Goal: Task Accomplishment & Management: Complete application form

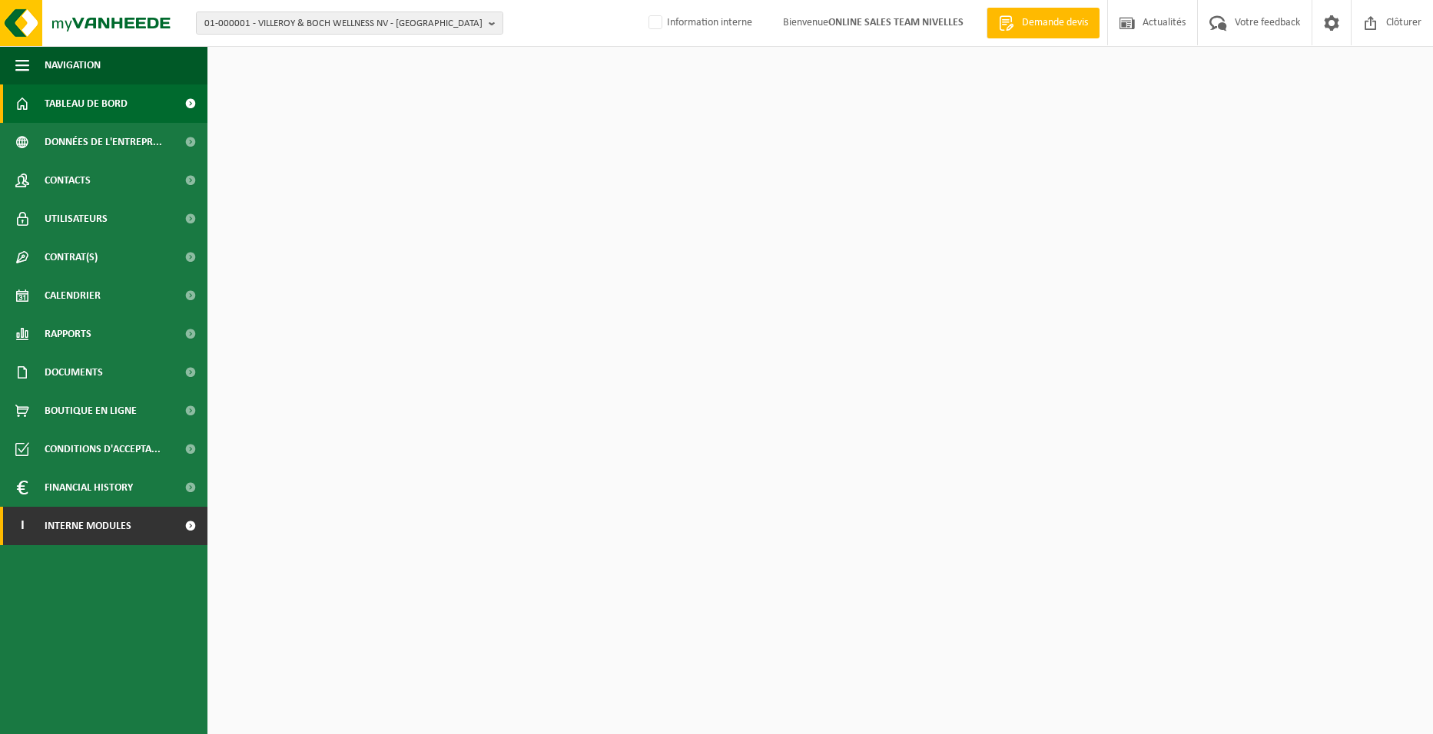
click at [161, 529] on link "I Interne modules" at bounding box center [103, 526] width 207 height 38
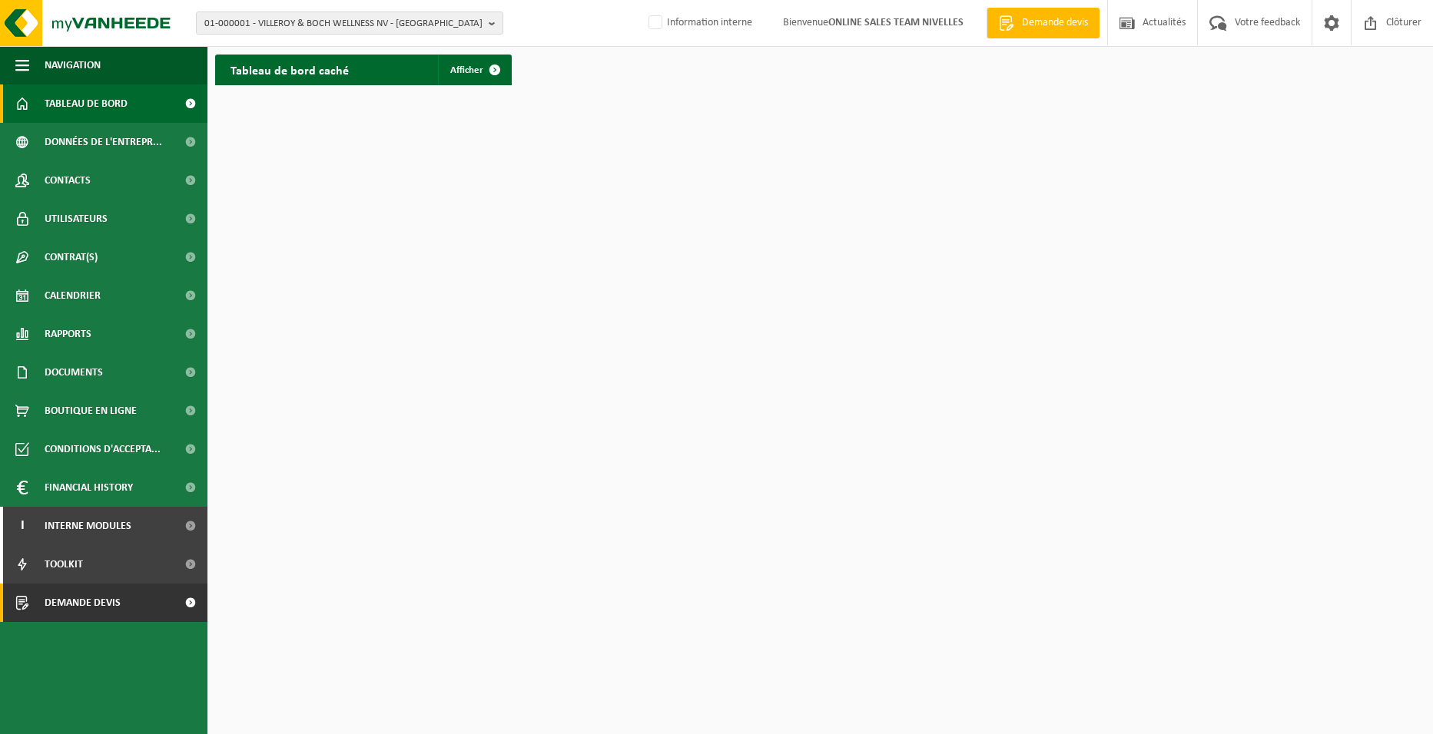
click at [125, 605] on link "Demande devis" at bounding box center [103, 603] width 207 height 38
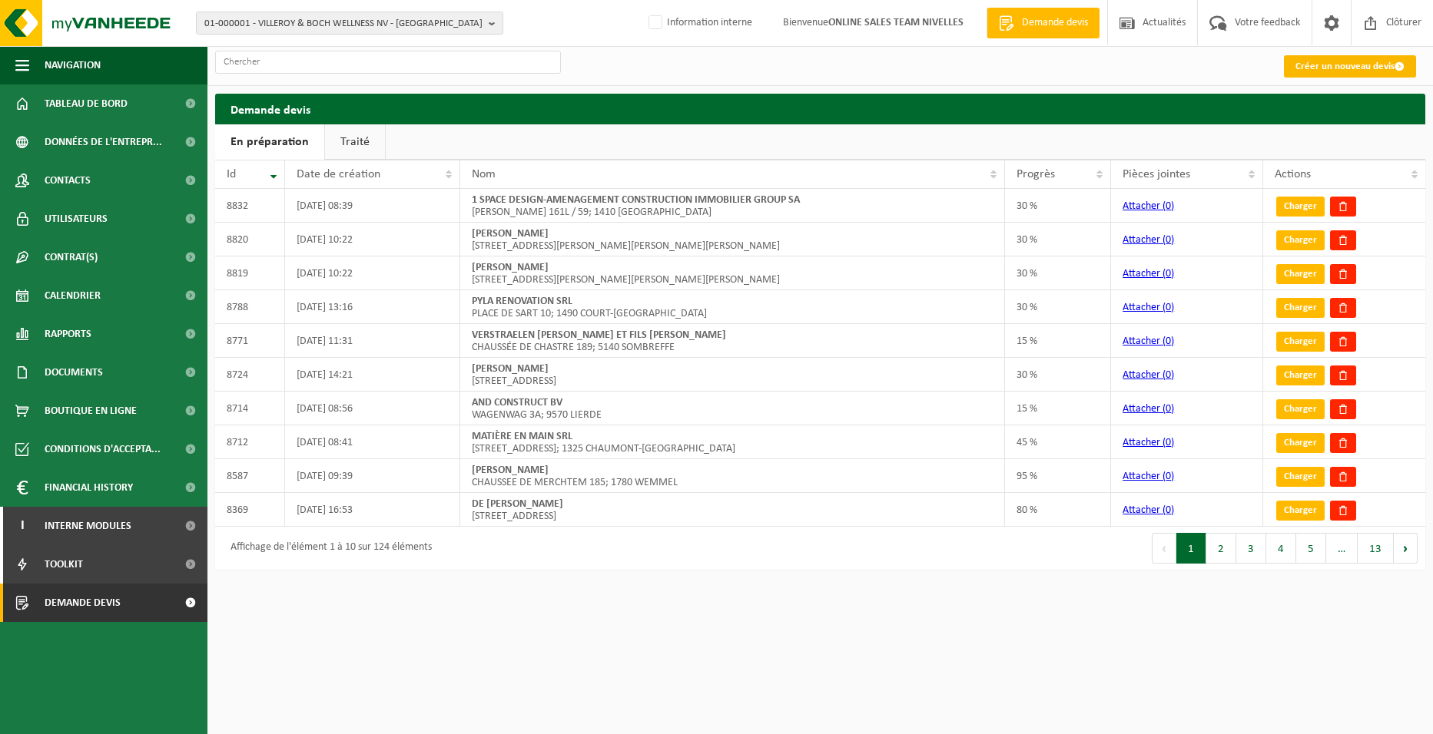
click at [1351, 65] on link "Créer un nouveau devis" at bounding box center [1350, 66] width 132 height 22
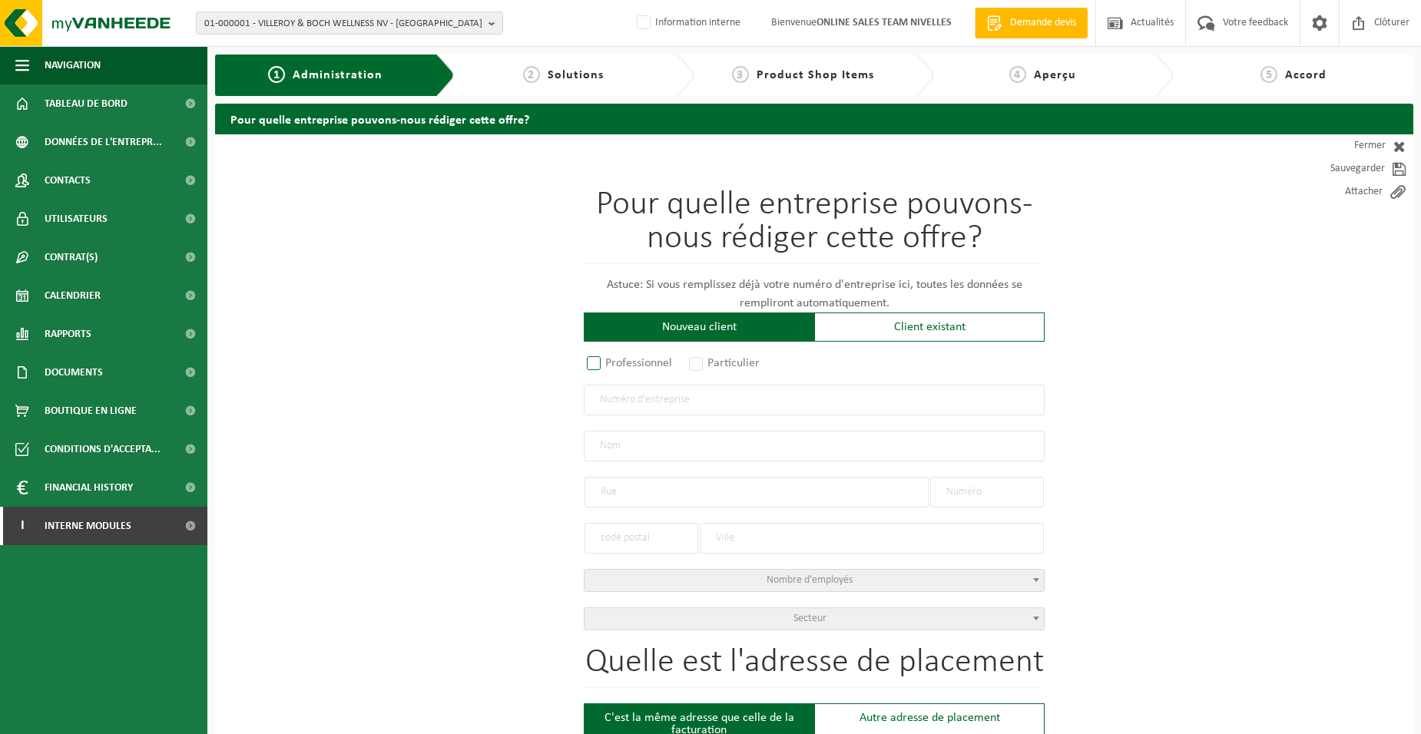
click at [645, 363] on label "Professionnel" at bounding box center [630, 364] width 93 height 22
click at [619, 363] on input "Professionnel" at bounding box center [614, 365] width 10 height 10
radio input "true"
click at [731, 388] on input "text" at bounding box center [814, 400] width 461 height 31
type input "0727624318"
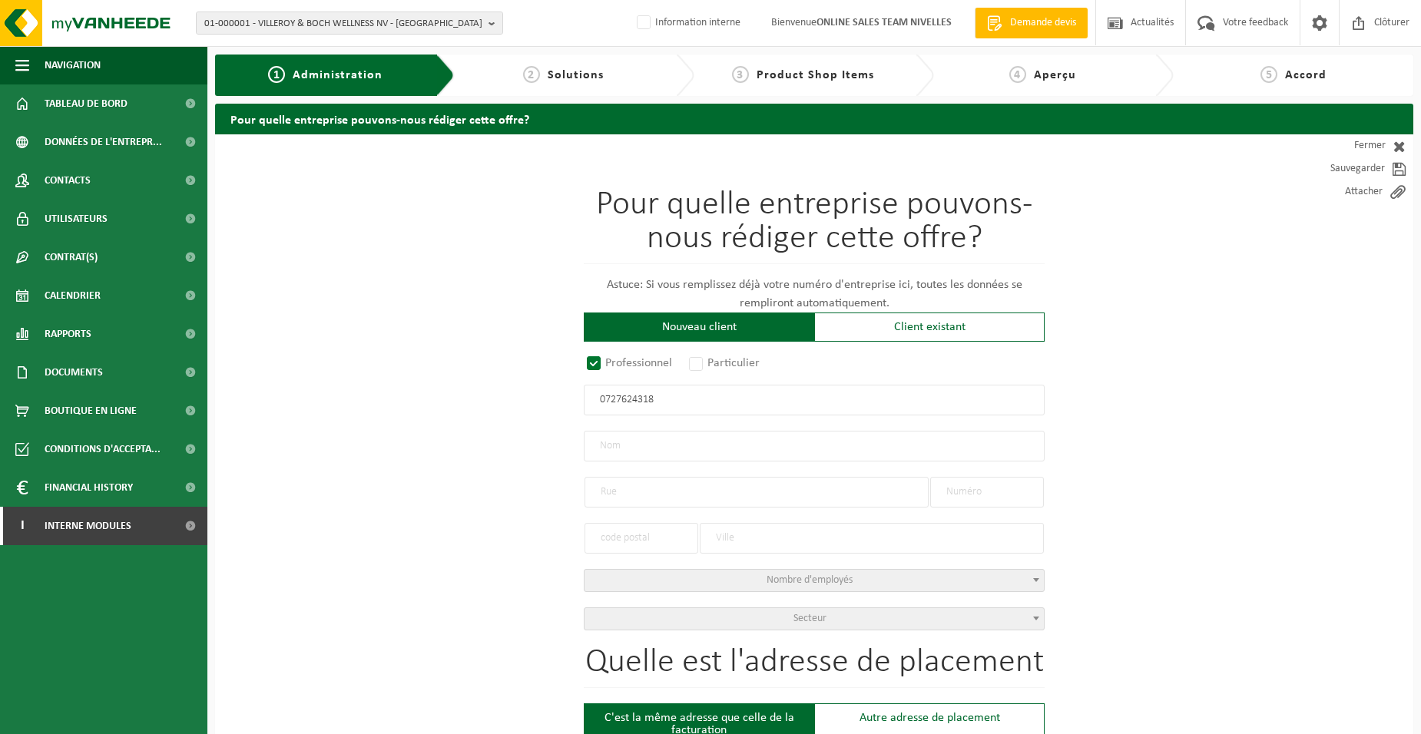
radio input "true"
type input "0727624318"
type input "OROSZ, SA̕NDOR"
type input "RUE ARMAND ANCIAUX"
type input "7"
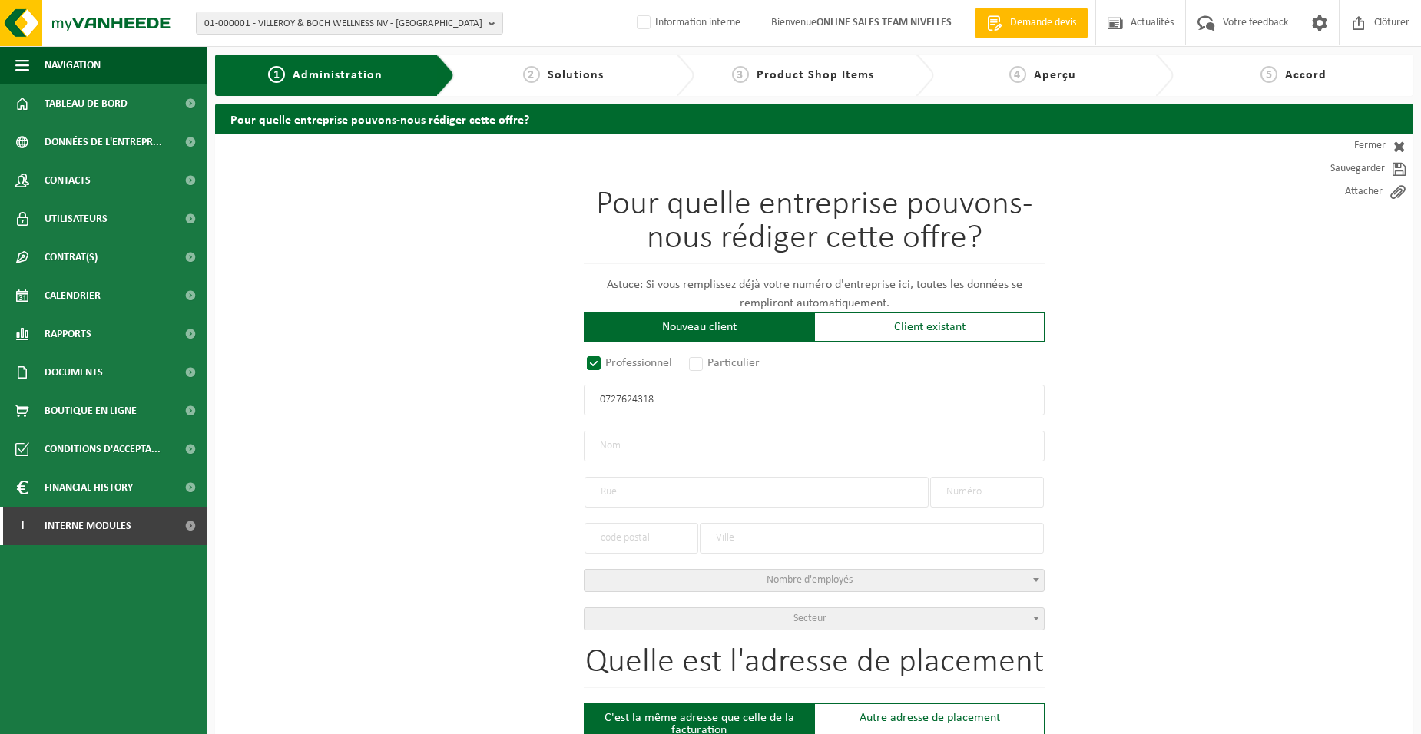
type input "1474"
type input "GENAPPE"
select select "D"
type input "OROSZ, SA̕NDOR"
type input "RUE ARMAND ANCIAUX"
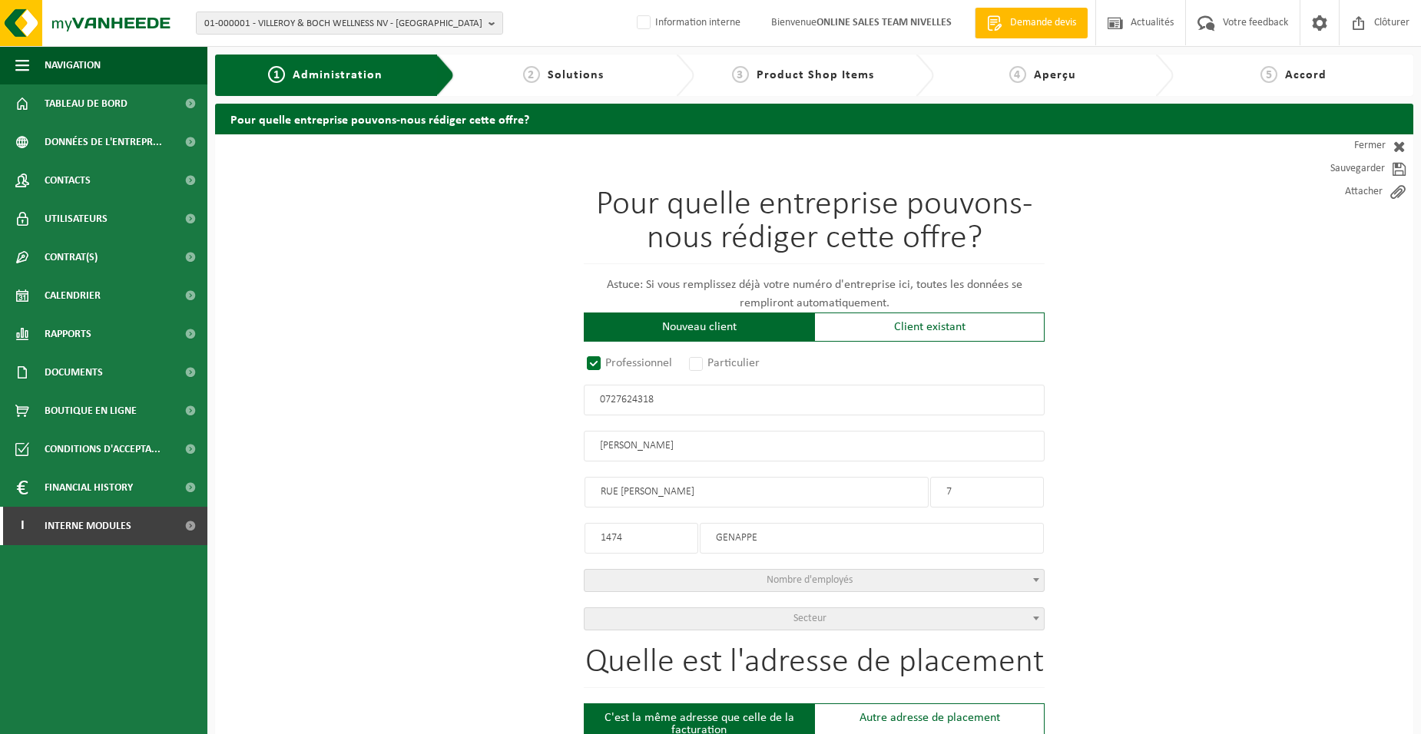
type input "7"
type input "1474"
type input "GENAPPE"
type input "2289514061"
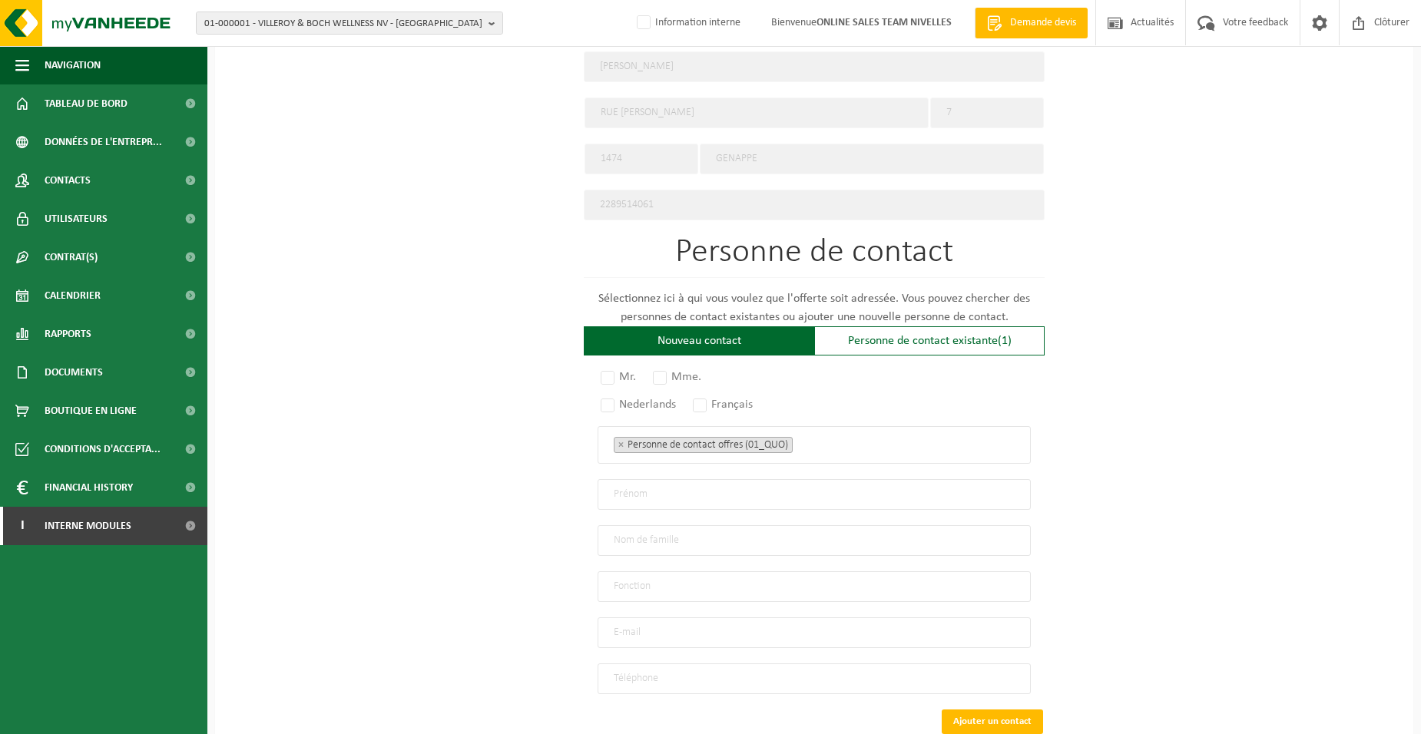
scroll to position [800, 0]
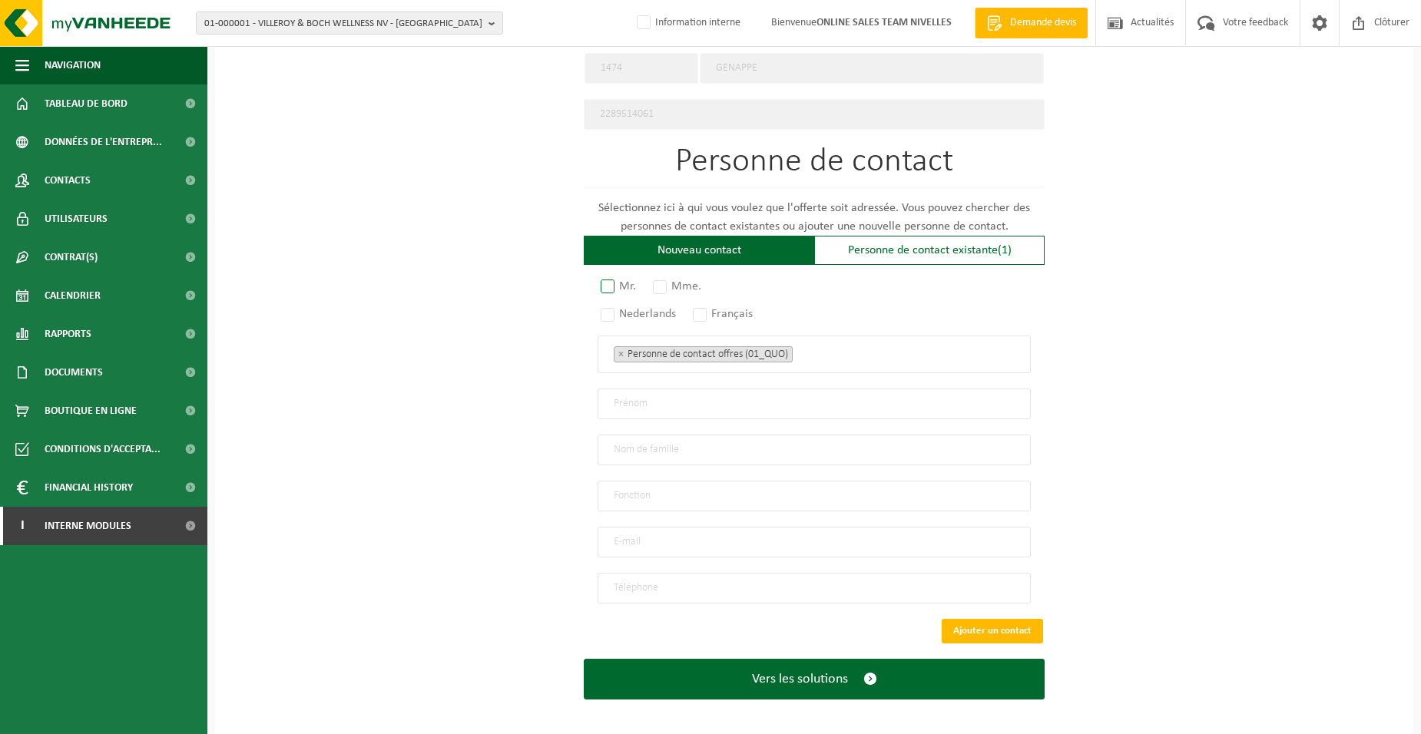
type input "0727624318"
click at [638, 287] on label "Mr." at bounding box center [619, 287] width 43 height 22
drag, startPoint x: 642, startPoint y: 288, endPoint x: 632, endPoint y: 290, distance: 9.3
click at [615, 285] on label "Mr." at bounding box center [619, 287] width 43 height 22
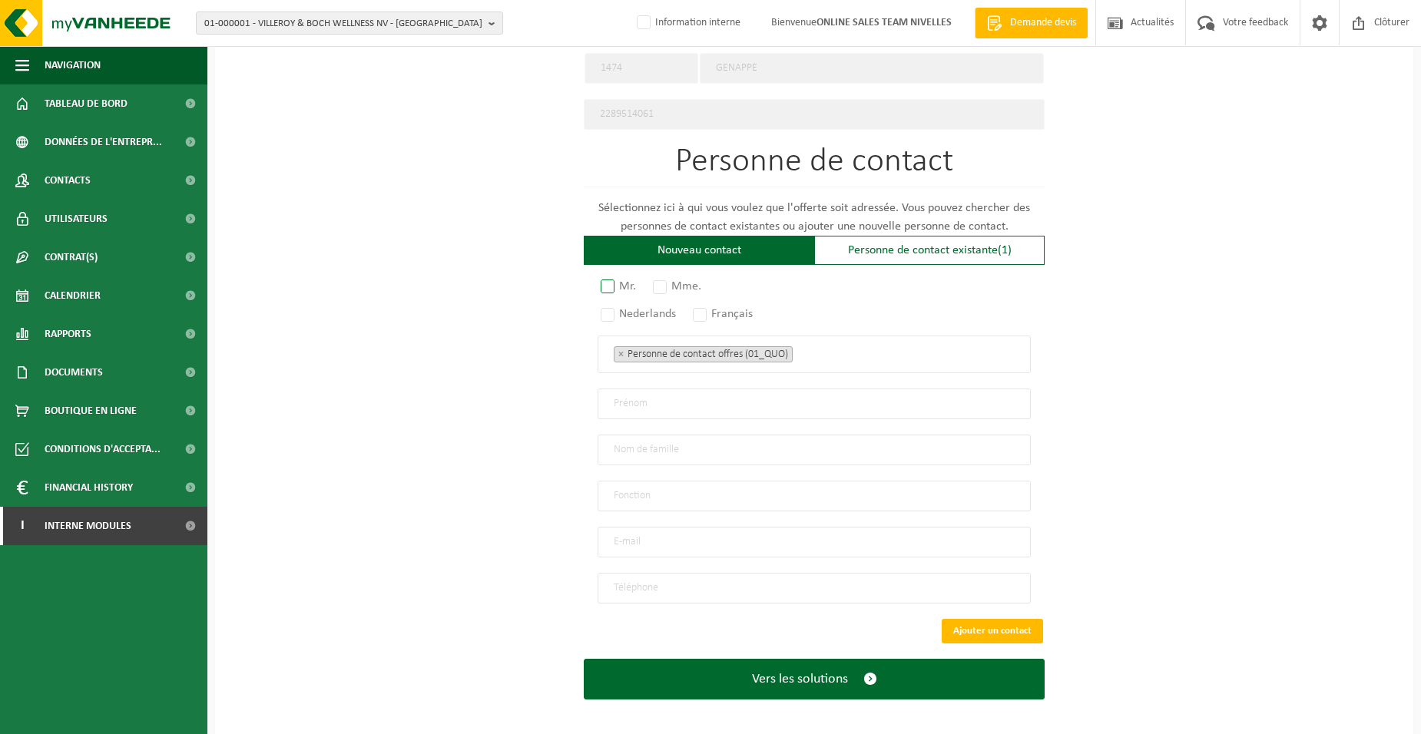
radio input "true"
drag, startPoint x: 706, startPoint y: 306, endPoint x: 751, endPoint y: 319, distance: 47.2
click at [711, 306] on label "Français" at bounding box center [724, 314] width 68 height 22
radio input "true"
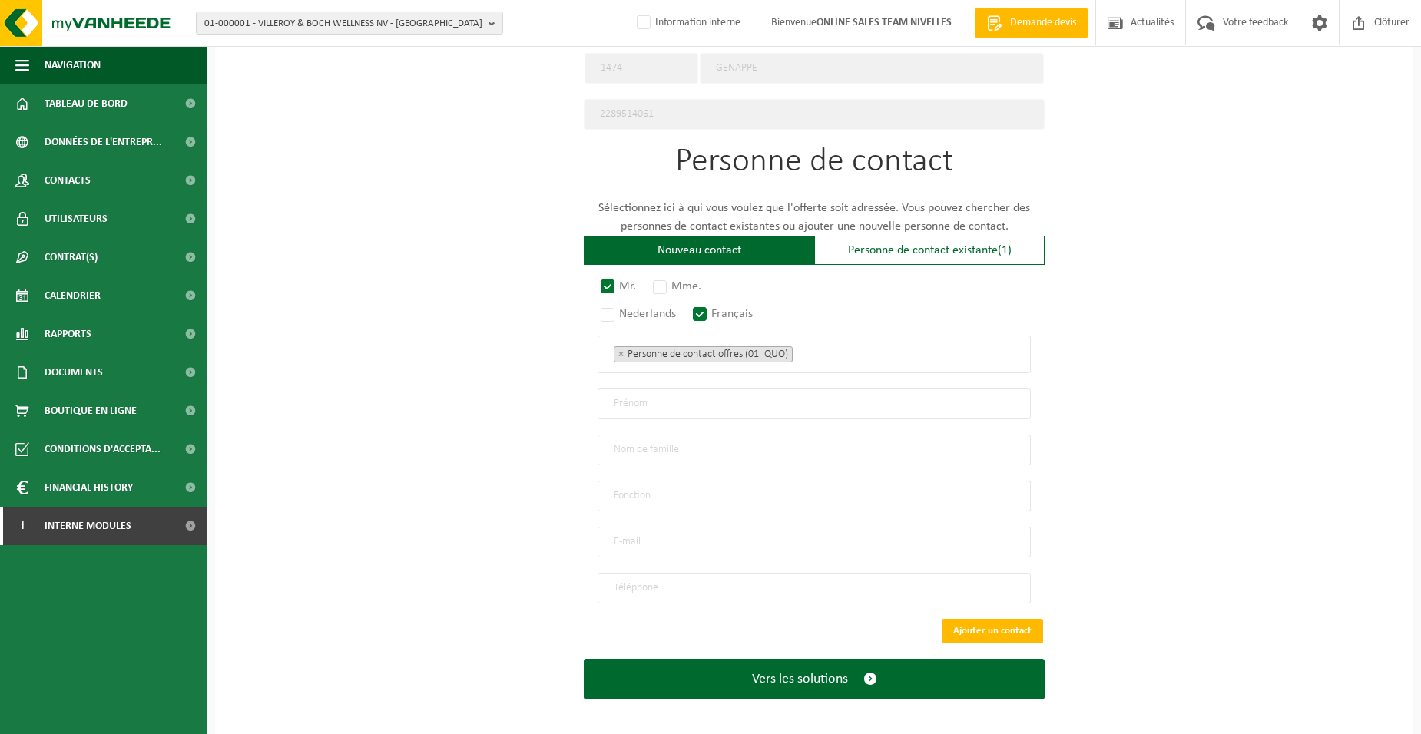
click at [828, 360] on span "× Personne de contact offres (01_QUO)" at bounding box center [814, 355] width 433 height 38
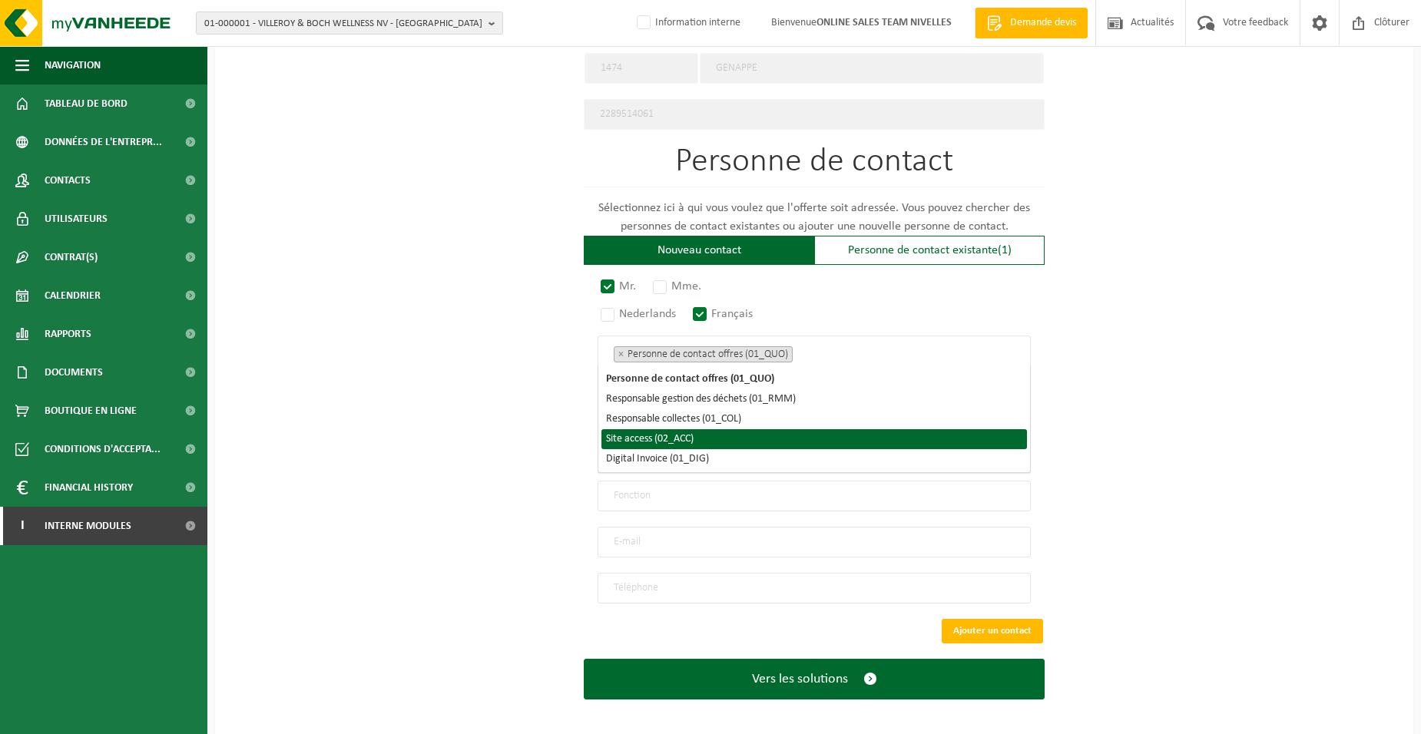
click at [758, 442] on li "Site access (02_ACC)" at bounding box center [815, 439] width 426 height 20
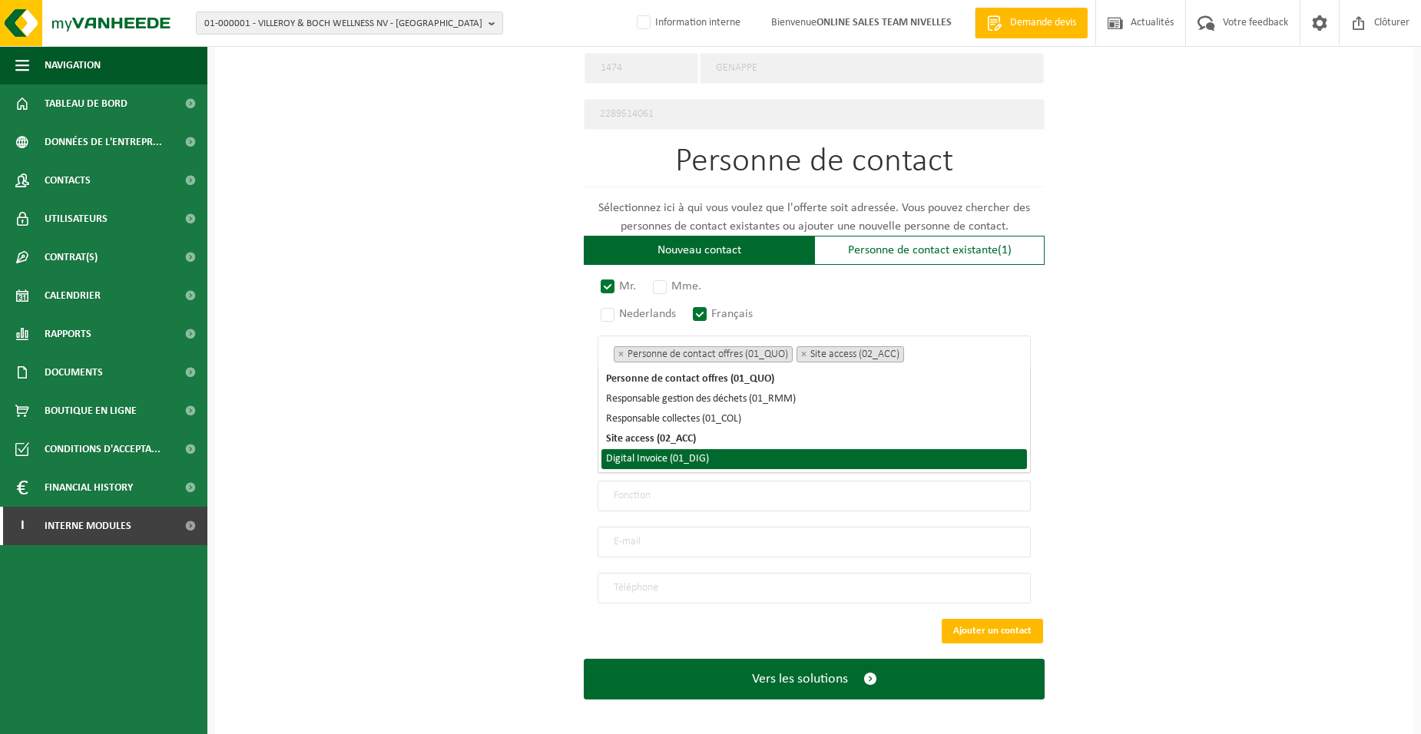
click at [755, 462] on li "Digital Invoice (01_DIG)" at bounding box center [815, 459] width 426 height 20
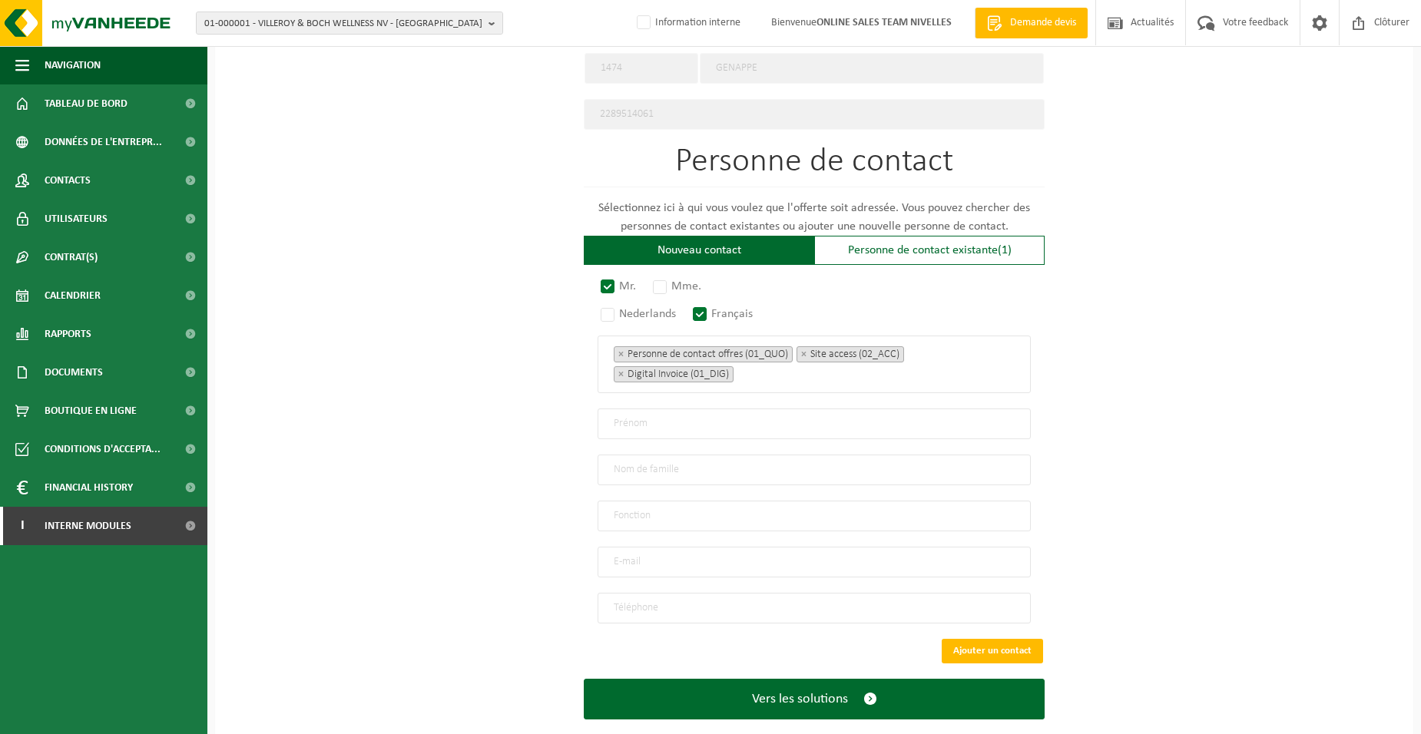
drag, startPoint x: 482, startPoint y: 464, endPoint x: 564, endPoint y: 456, distance: 81.8
click at [508, 464] on div "Pour quelle entreprise pouvons-nous rédiger cette offre? Astuce: Si vous rempli…" at bounding box center [814, 47] width 1199 height 1424
click at [611, 419] on input "text" at bounding box center [814, 424] width 433 height 31
type input "SANDOR"
click at [651, 466] on input "text" at bounding box center [814, 470] width 433 height 31
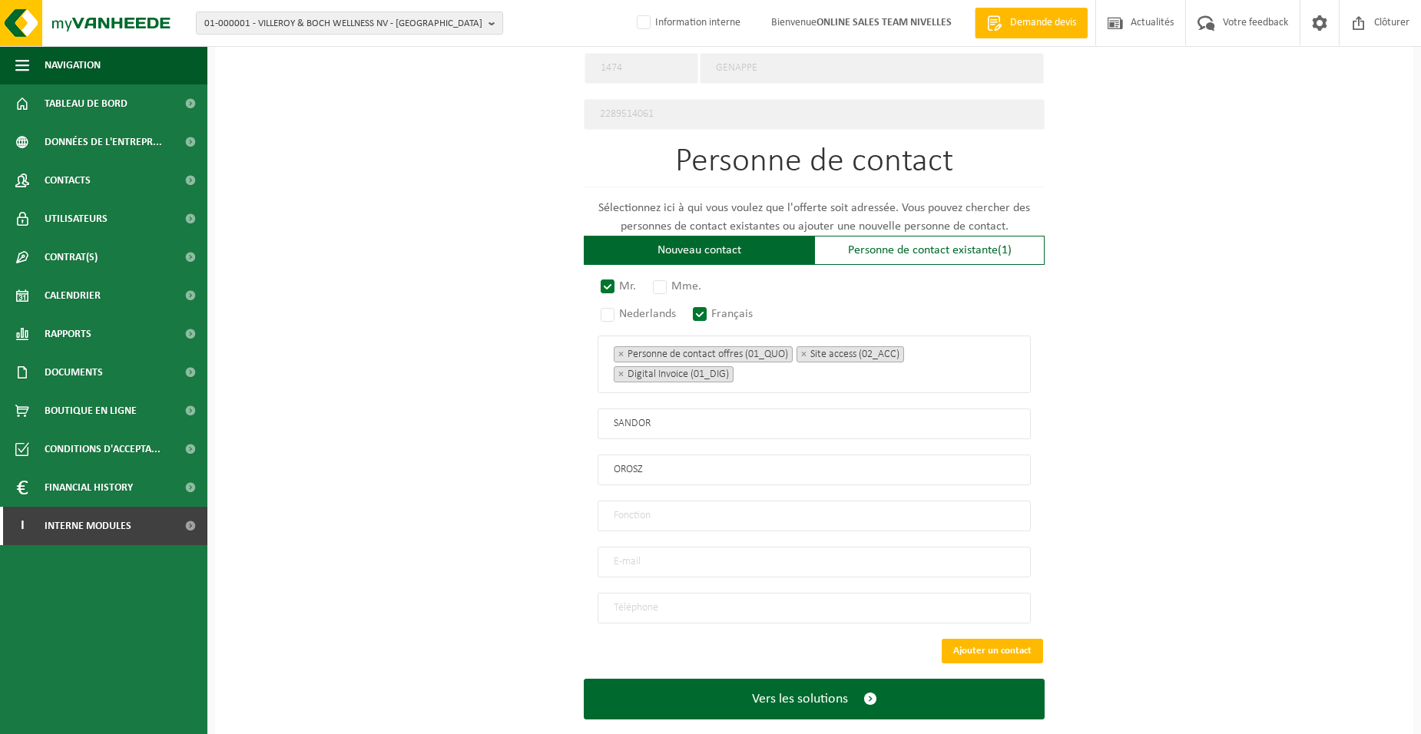
type input "OROSZ"
click at [675, 509] on input "text" at bounding box center [814, 516] width 433 height 31
type input "Director"
click at [637, 558] on input "email" at bounding box center [814, 562] width 433 height 31
click at [658, 506] on input "Director" at bounding box center [814, 516] width 433 height 31
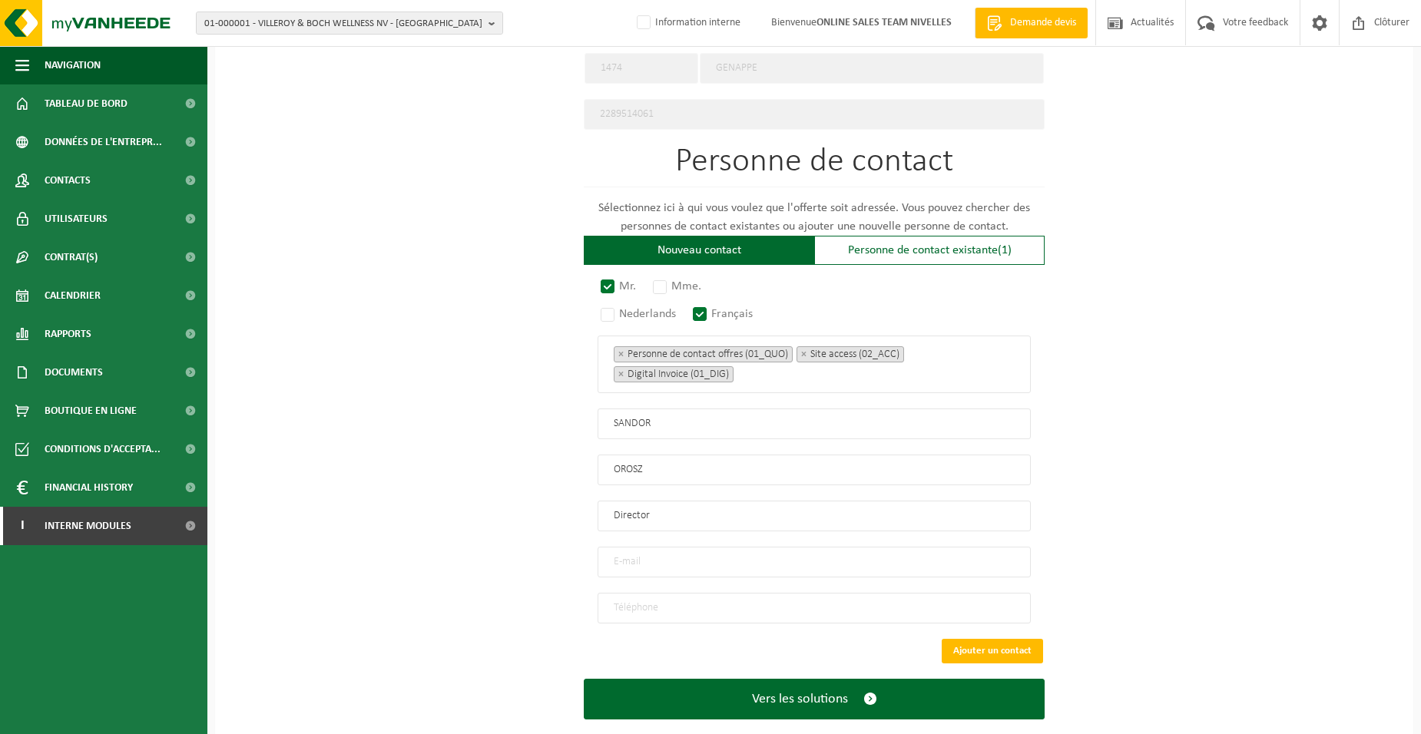
click at [632, 554] on input "email" at bounding box center [814, 562] width 433 height 31
type input "OROSZALEX76@GMAIL.COM"
click at [671, 602] on input "tel" at bounding box center [814, 608] width 433 height 31
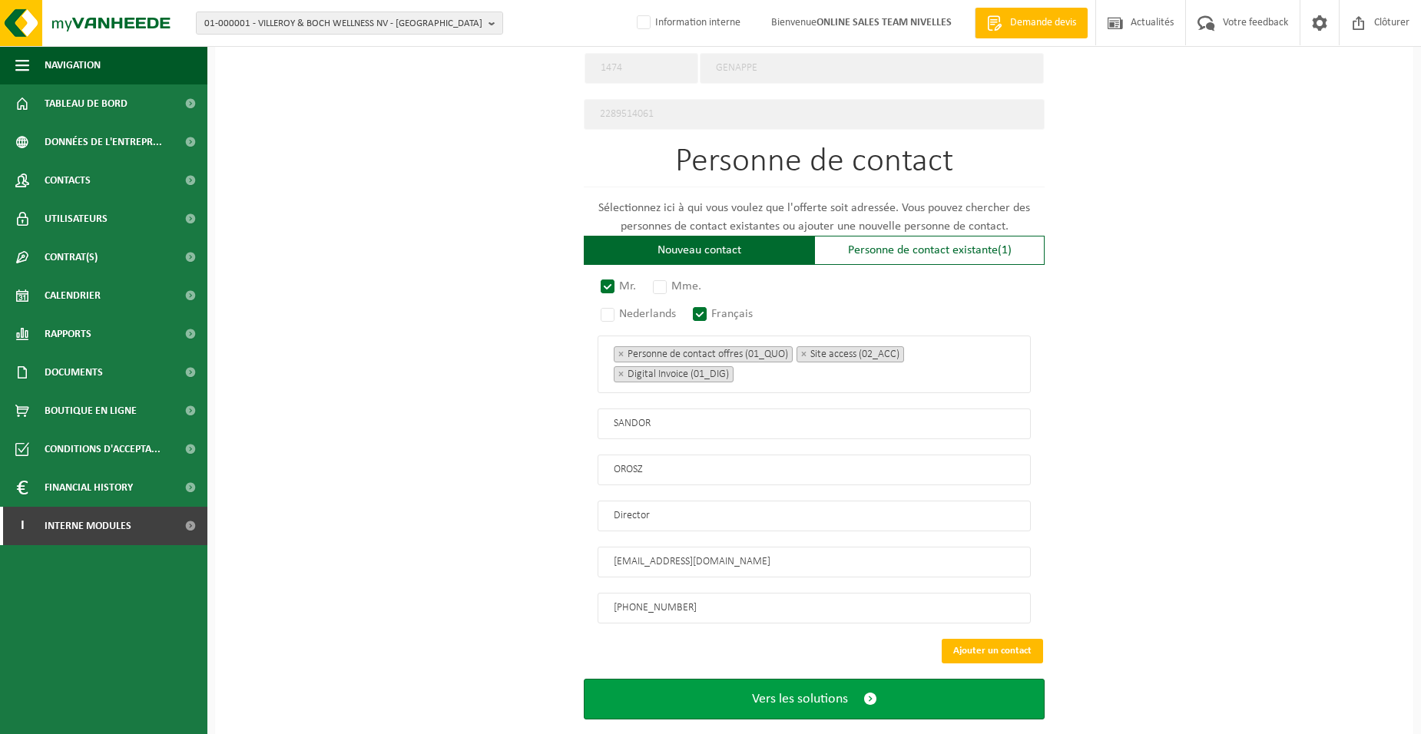
type input "+32 488 61 18 69"
click at [751, 691] on button "Vers les solutions" at bounding box center [814, 699] width 461 height 41
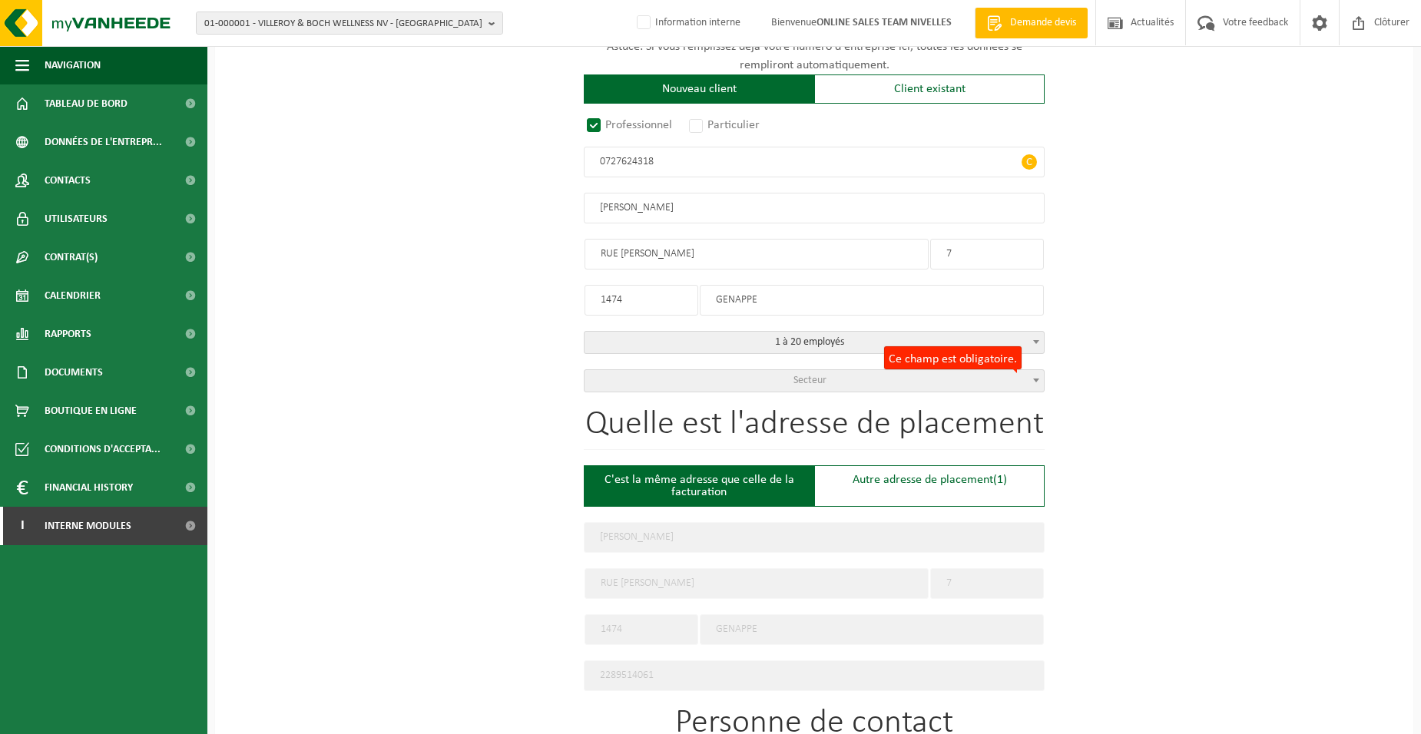
click at [689, 378] on span "Secteur" at bounding box center [814, 381] width 459 height 22
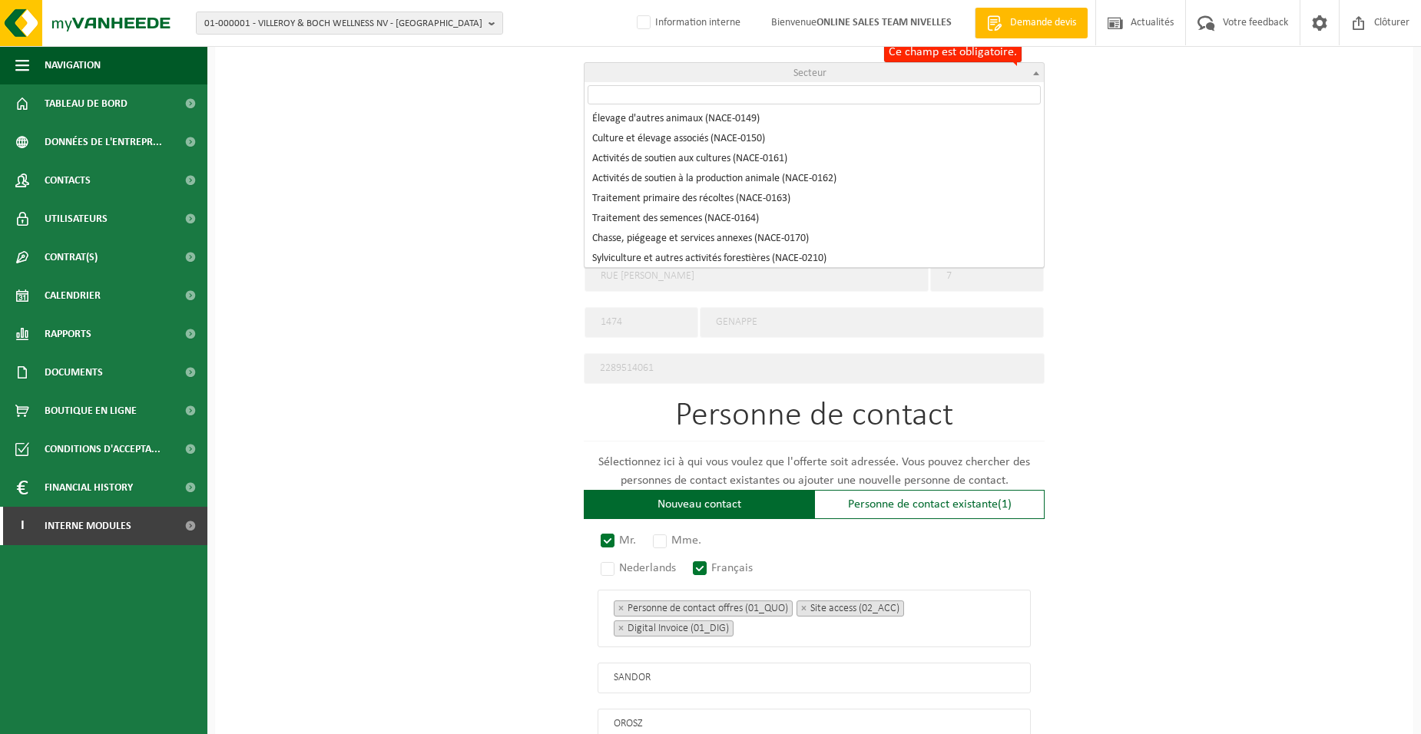
scroll to position [615, 0]
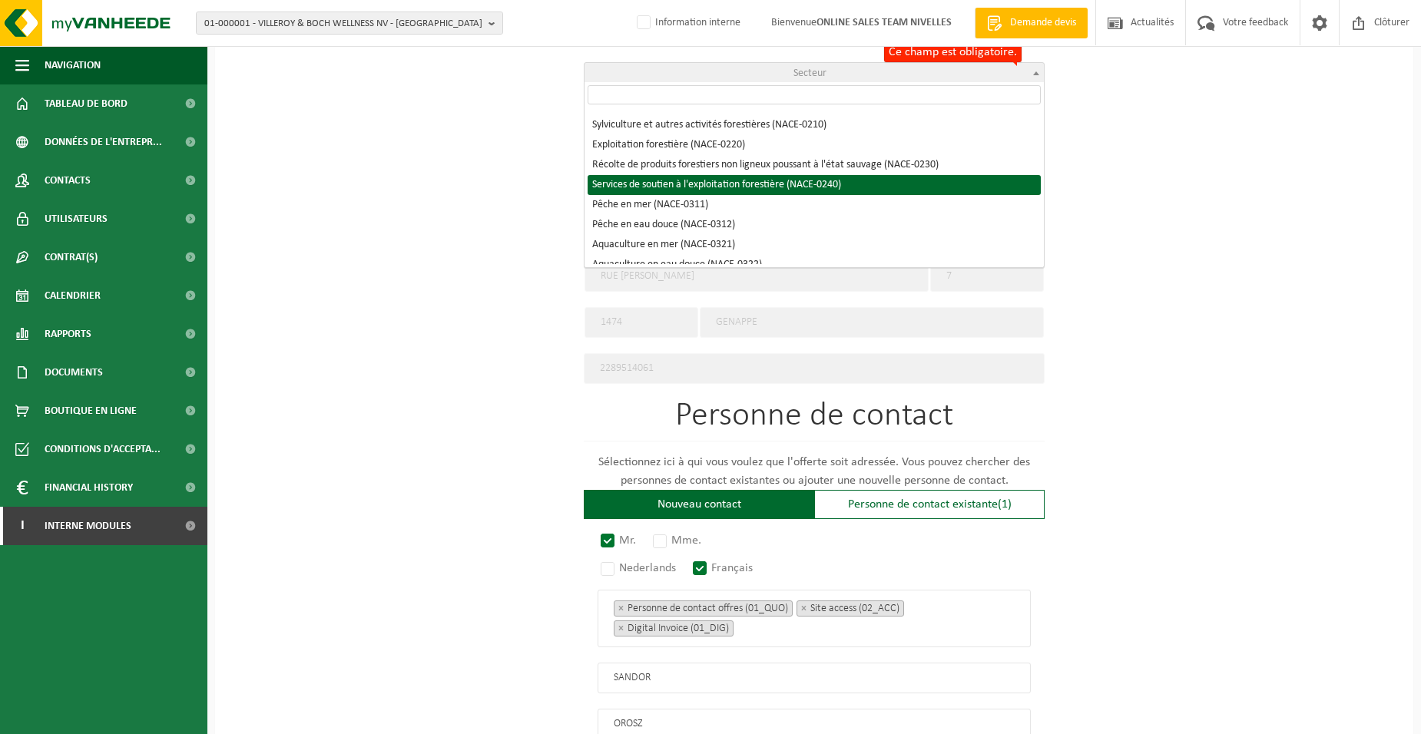
select select "NACE_0240"
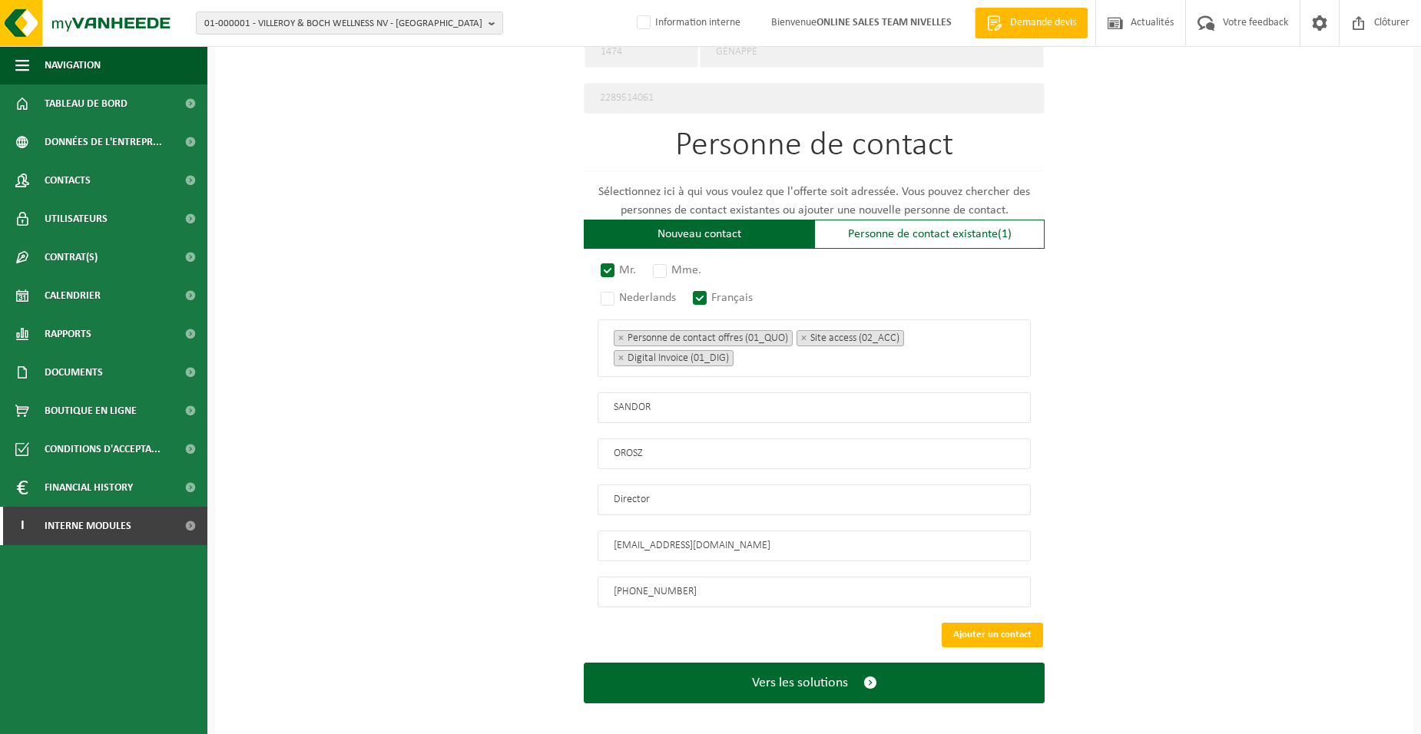
scroll to position [820, 0]
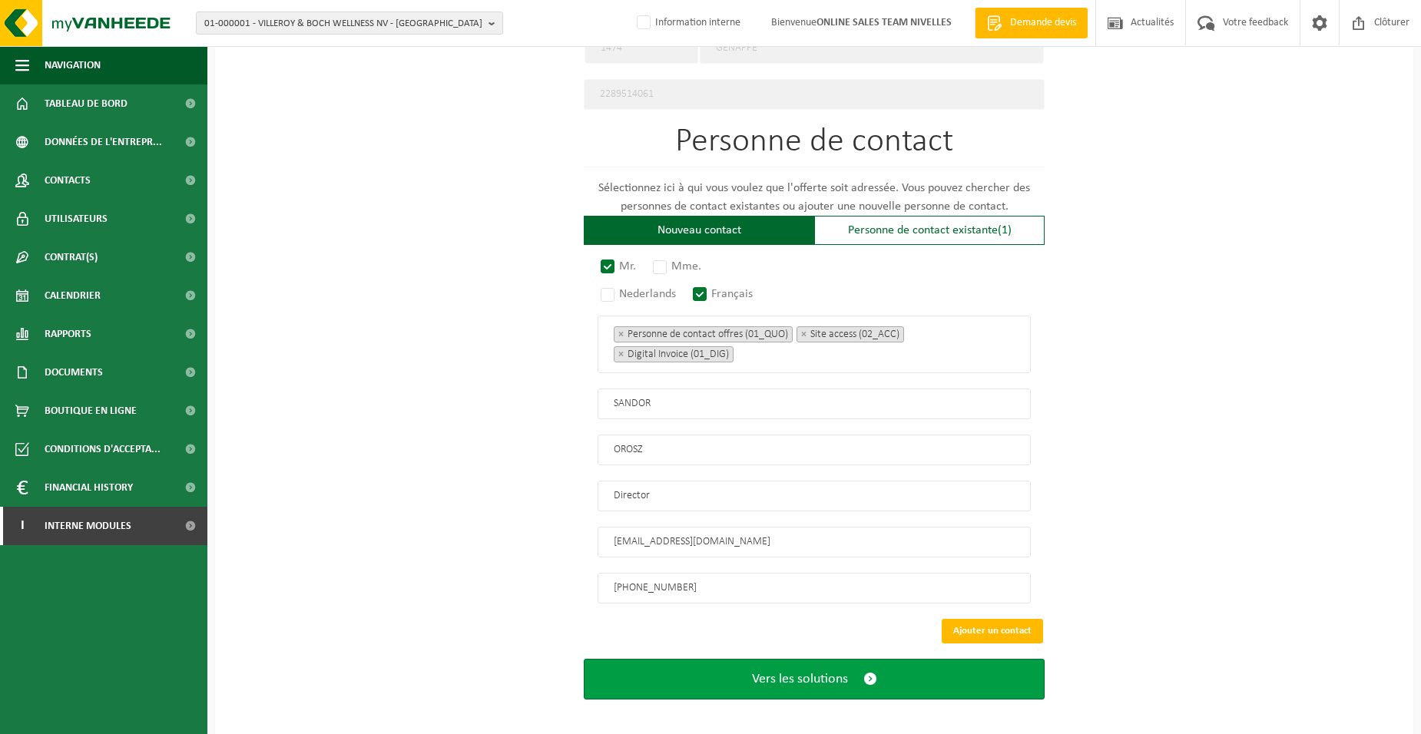
click at [727, 661] on button "Vers les solutions" at bounding box center [814, 679] width 461 height 41
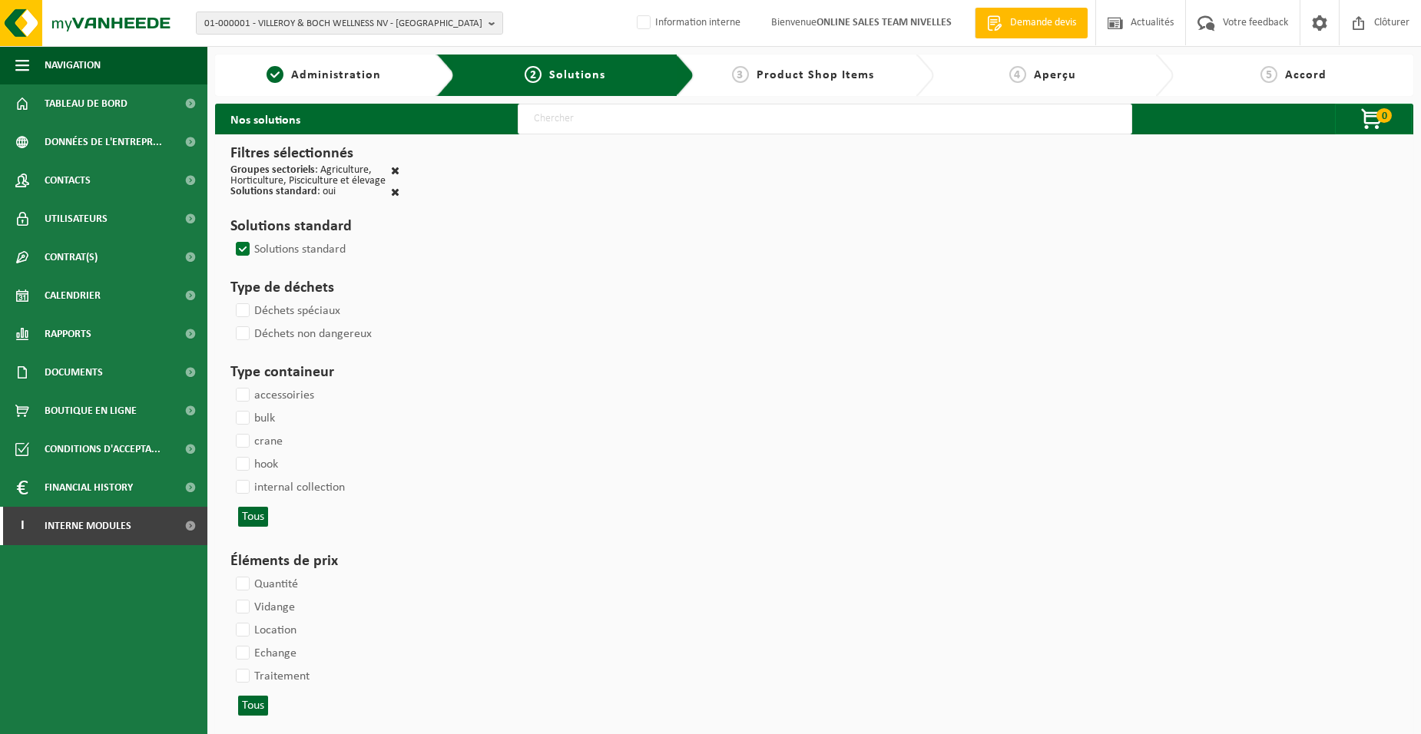
click at [568, 122] on input "text" at bounding box center [825, 119] width 615 height 31
type input "000052"
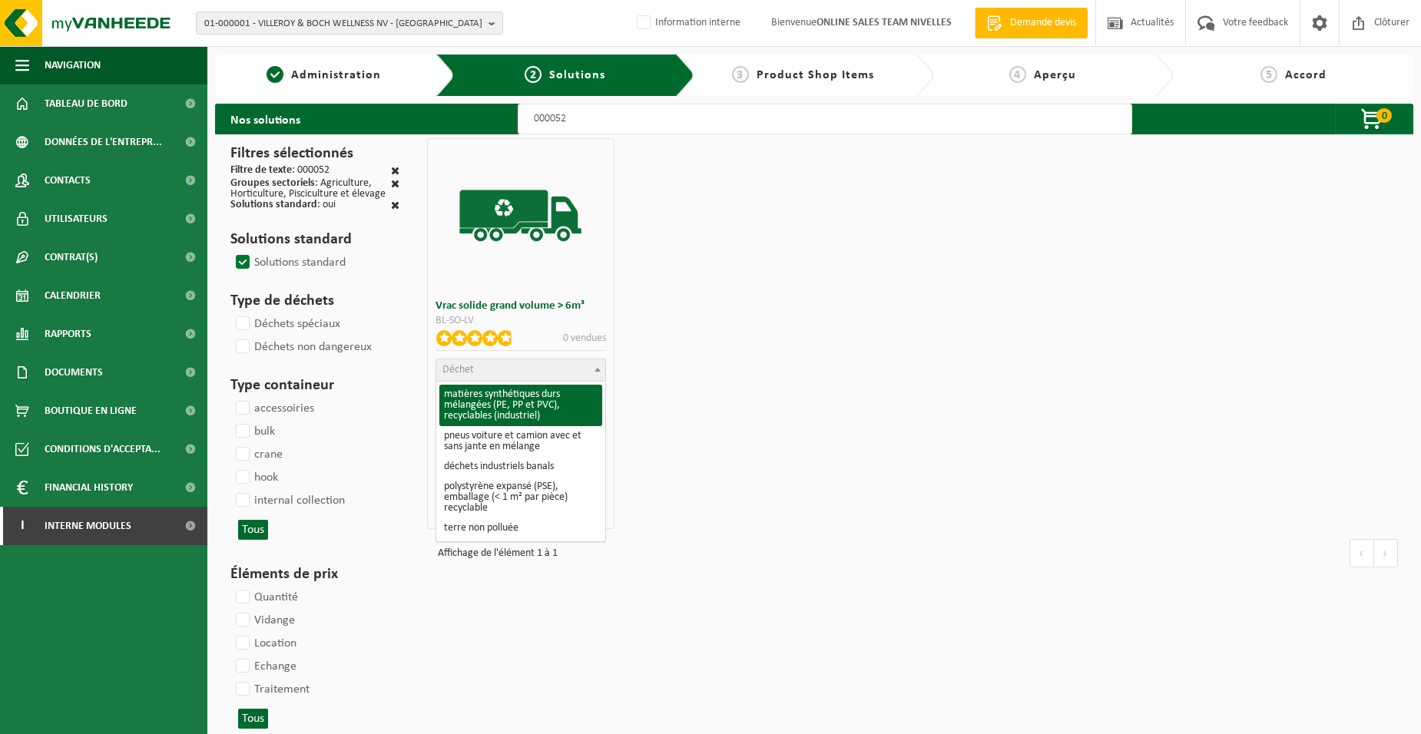
click at [520, 369] on span "Déchet" at bounding box center [520, 371] width 168 height 22
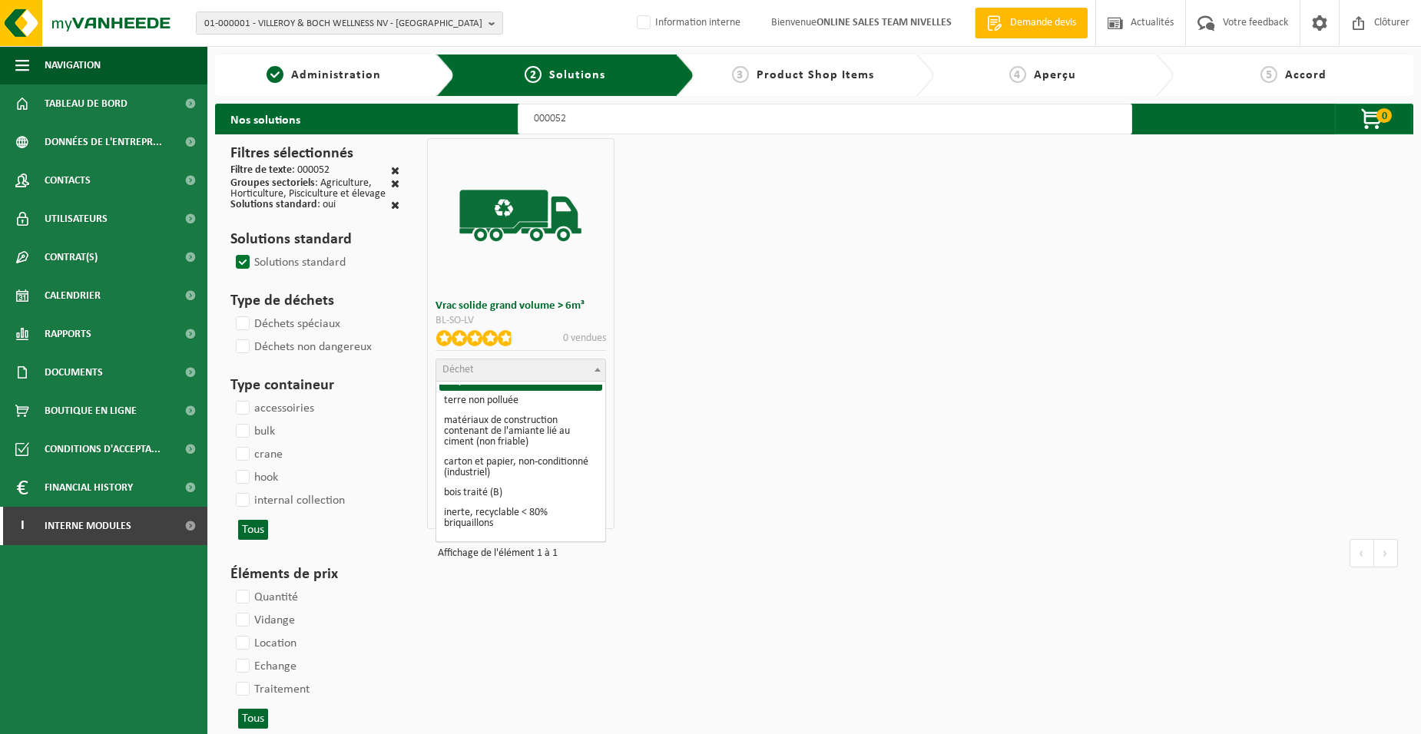
scroll to position [230, 0]
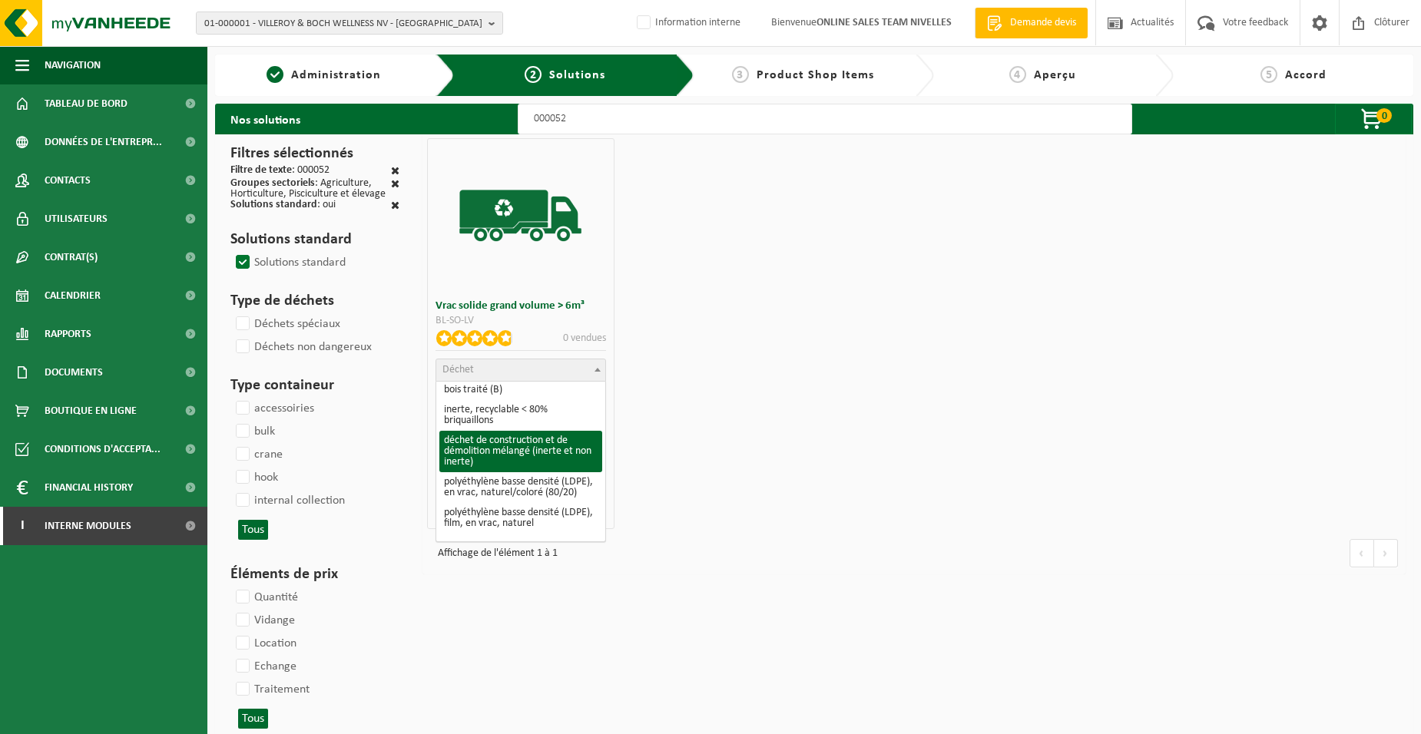
select select "31"
select select
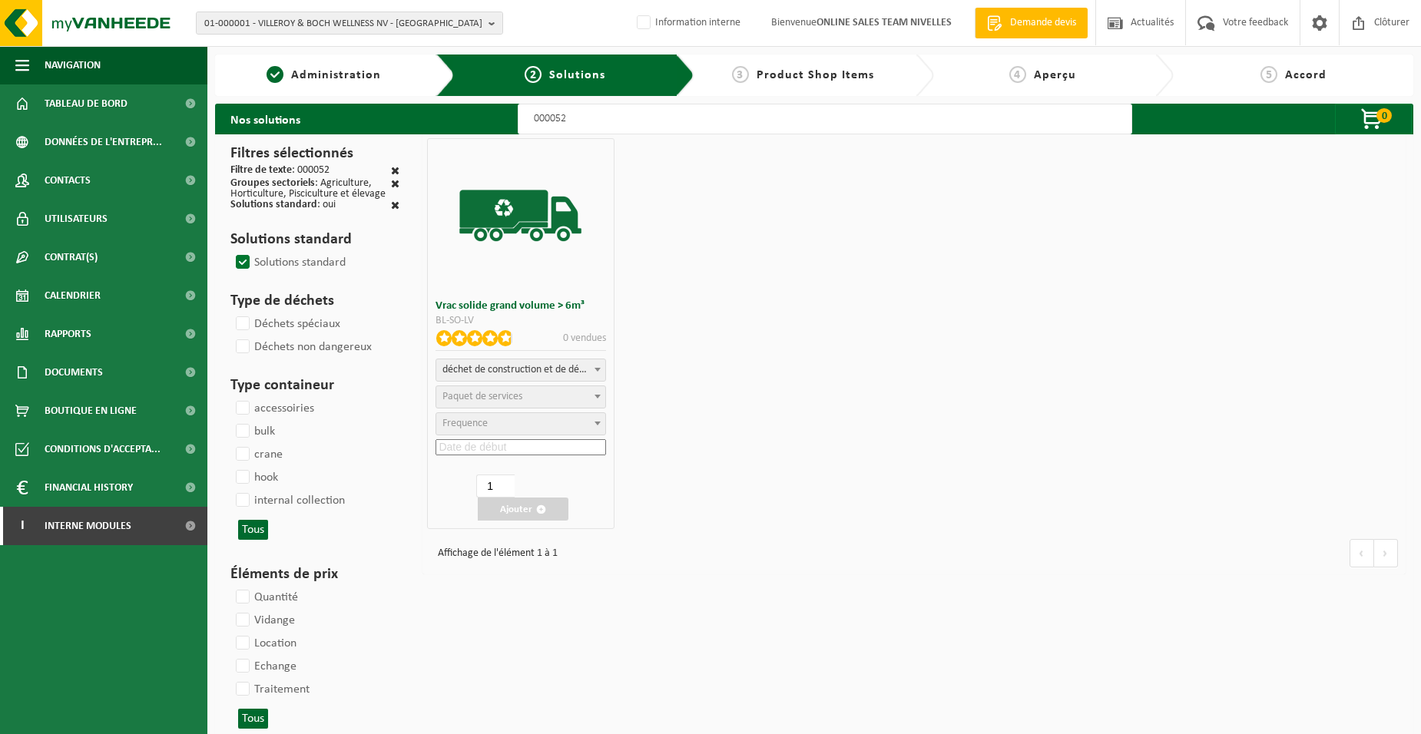
select select
select select "47"
select select "25"
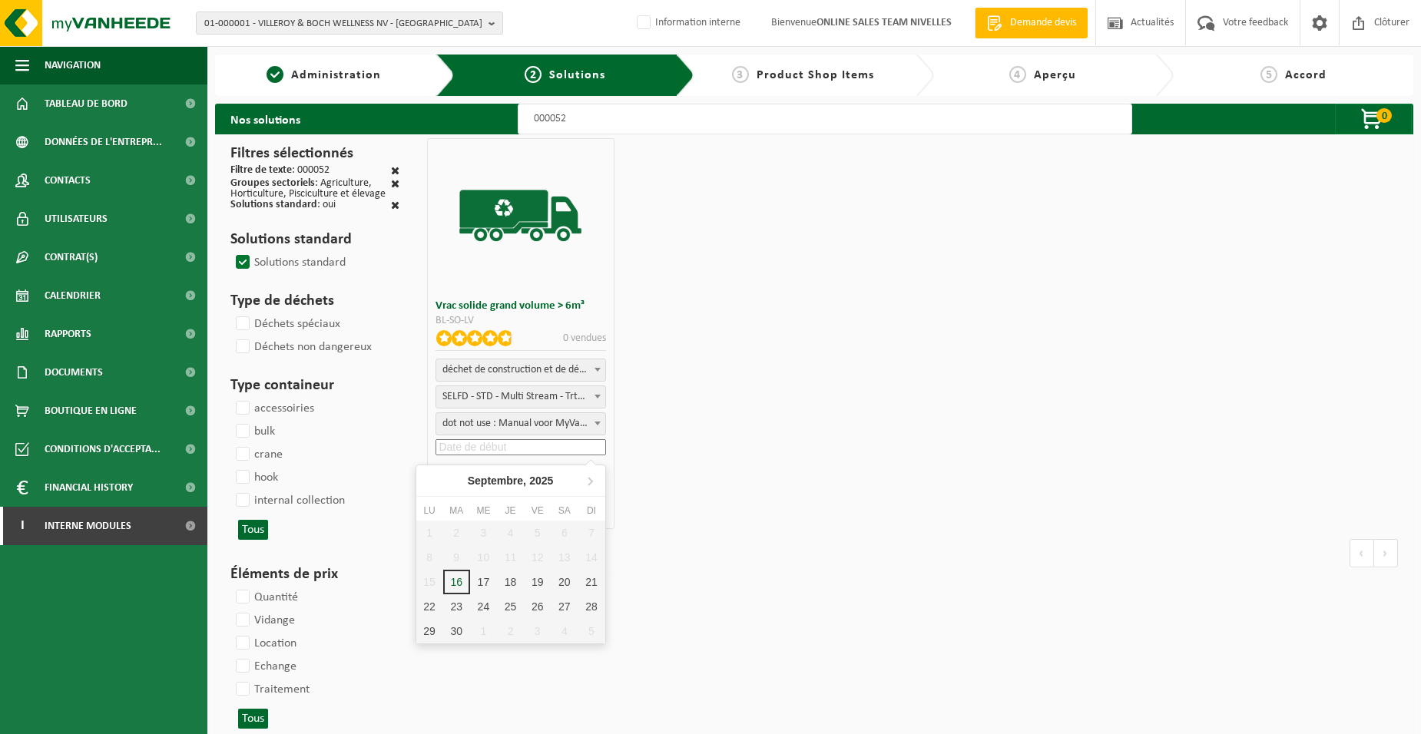
click at [501, 451] on input at bounding box center [521, 447] width 170 height 16
click at [480, 583] on div "17" at bounding box center [483, 582] width 27 height 25
type input "2025-09-17"
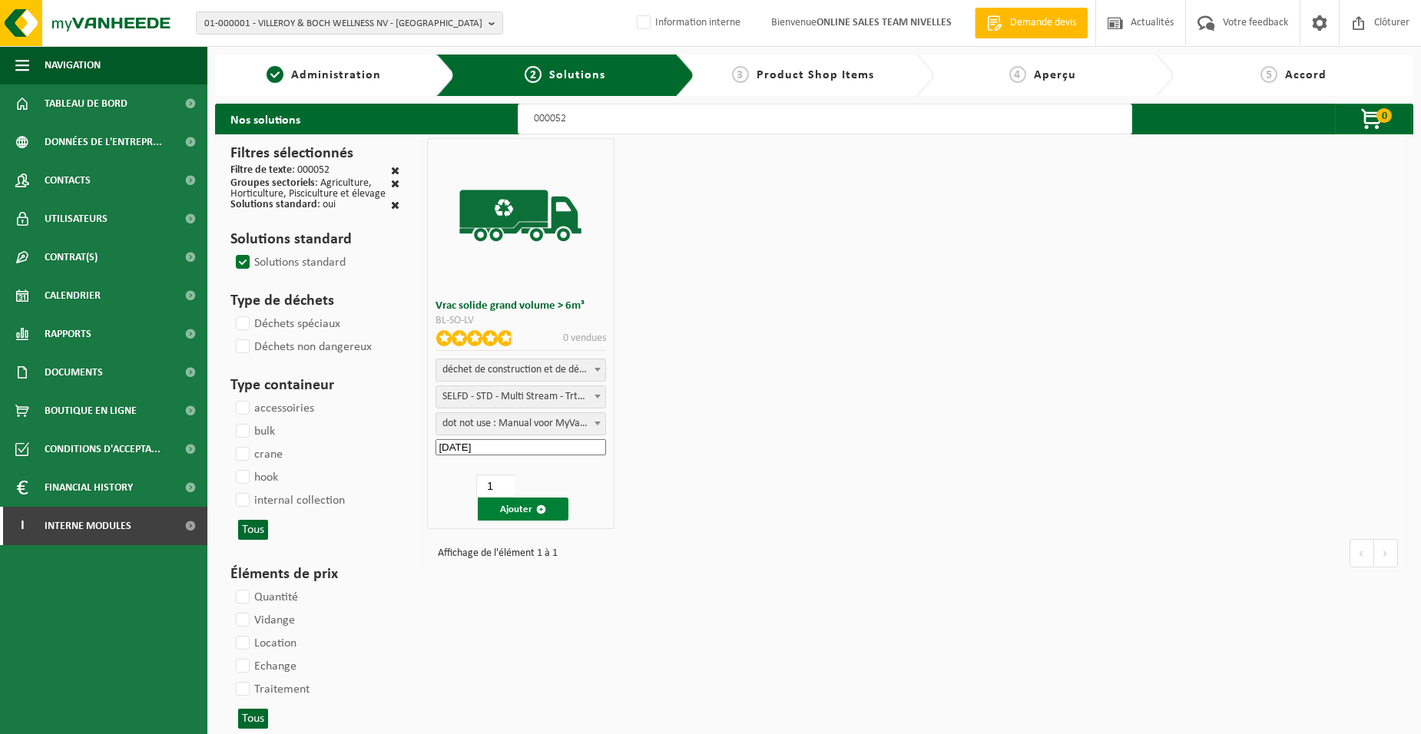
click at [524, 506] on button "Ajouter" at bounding box center [523, 509] width 91 height 23
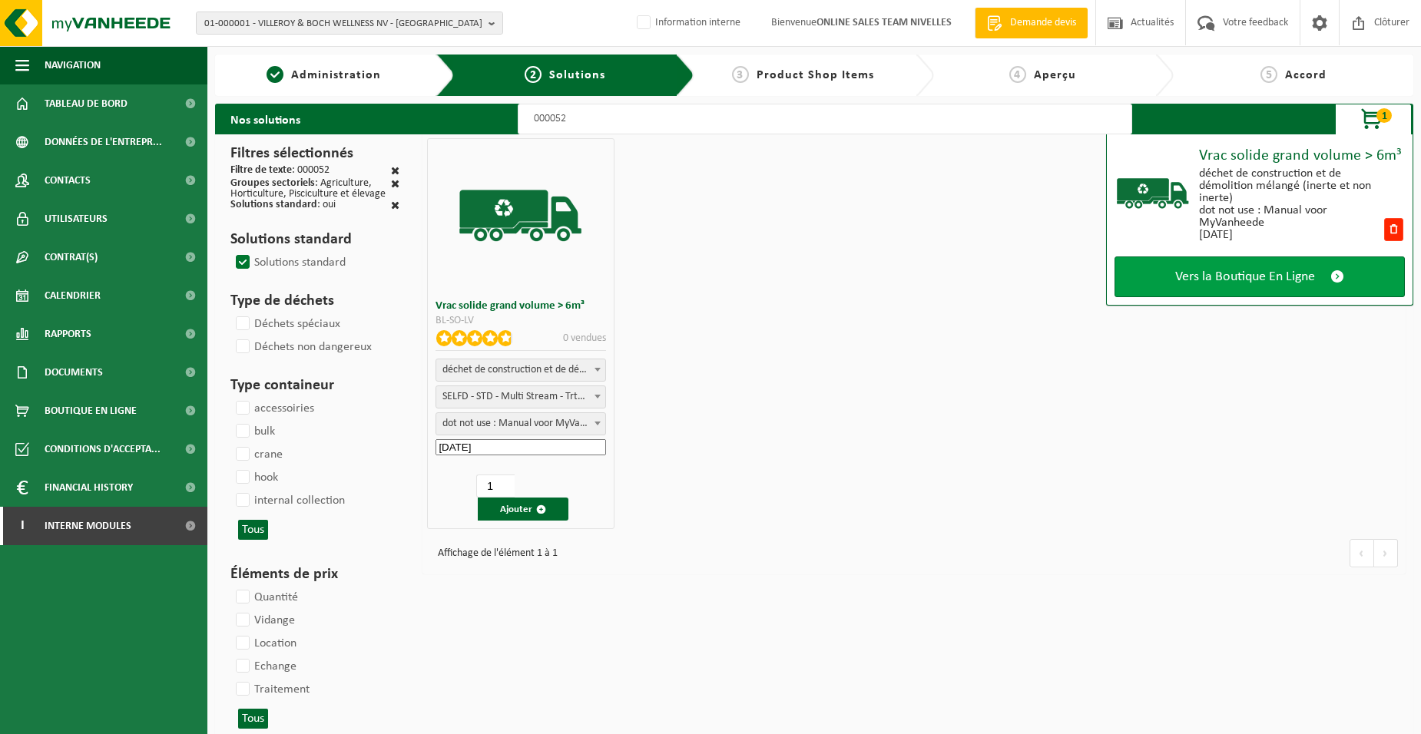
click at [1175, 267] on link "Vers la Boutique En Ligne" at bounding box center [1260, 277] width 290 height 41
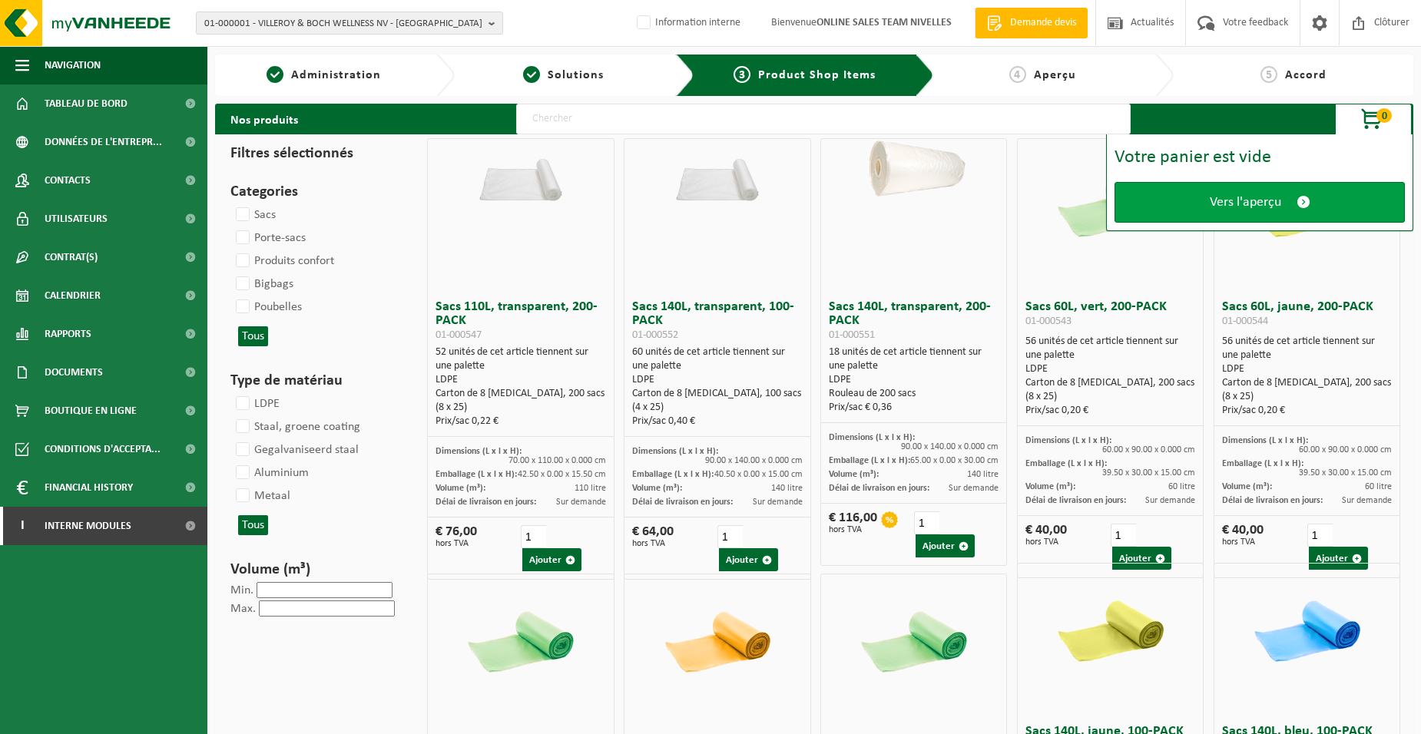
click at [1202, 197] on link "Vers l'aperçu" at bounding box center [1260, 202] width 290 height 41
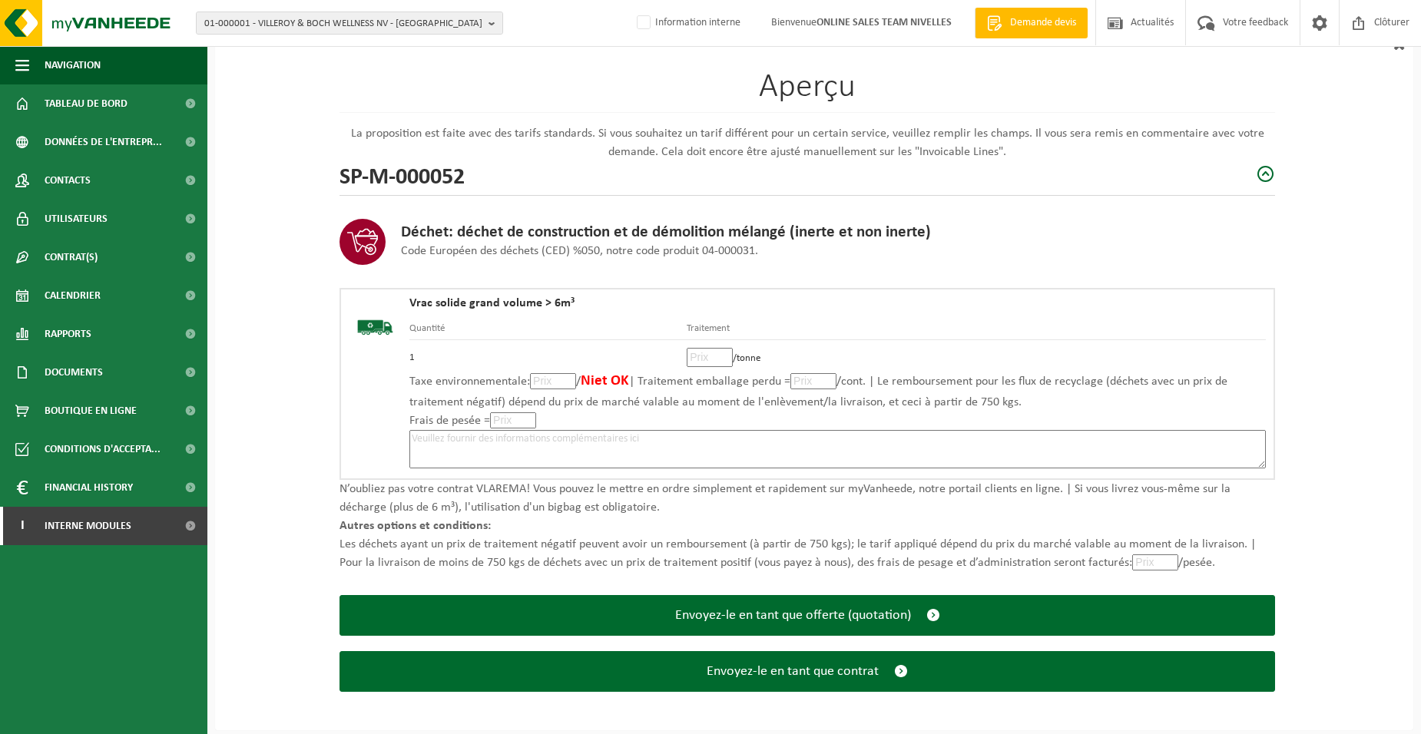
scroll to position [105, 0]
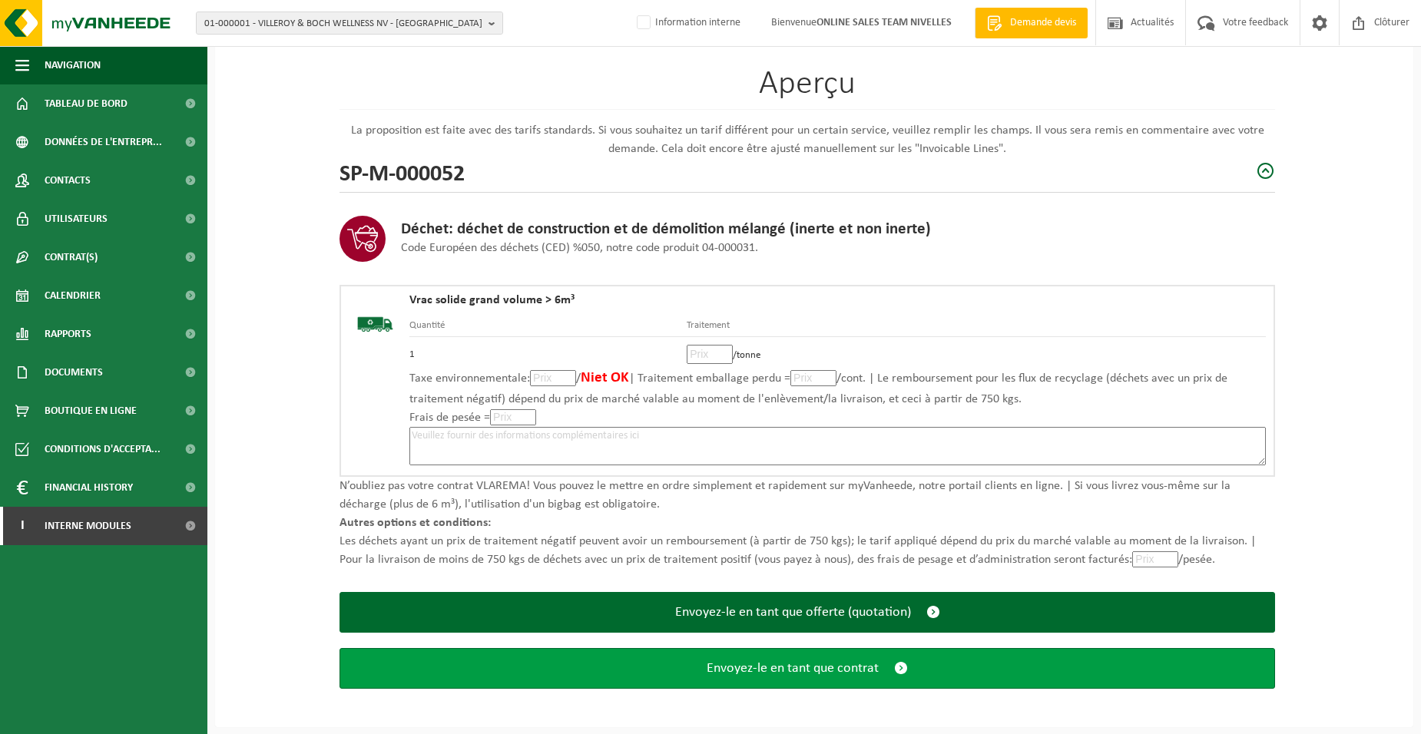
click at [782, 667] on span "Envoyez-le en tant que contrat" at bounding box center [793, 669] width 172 height 16
